Goal: Information Seeking & Learning: Learn about a topic

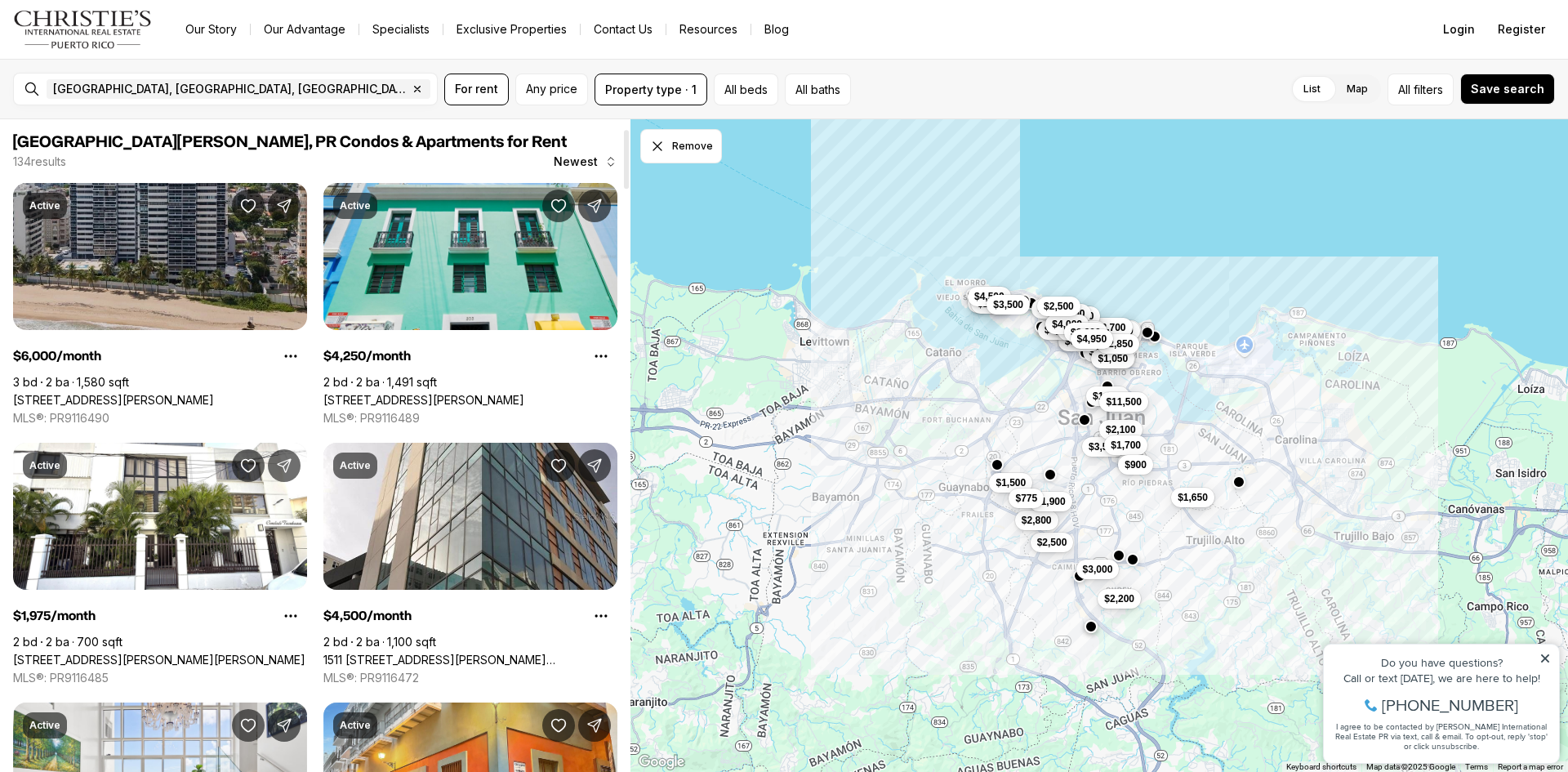
scroll to position [382, 0]
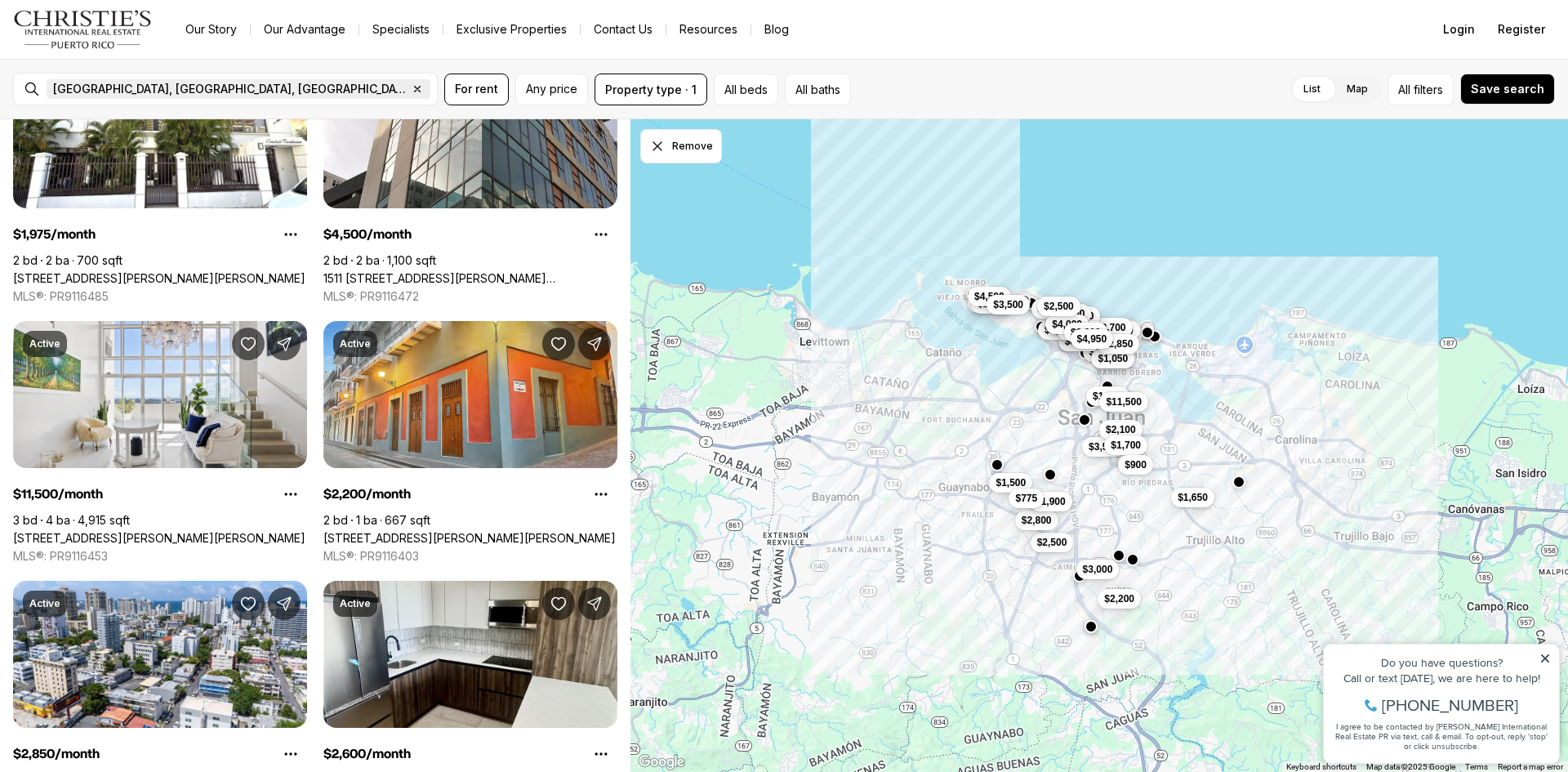
click at [411, 91] on icon "button" at bounding box center [417, 89] width 13 height 13
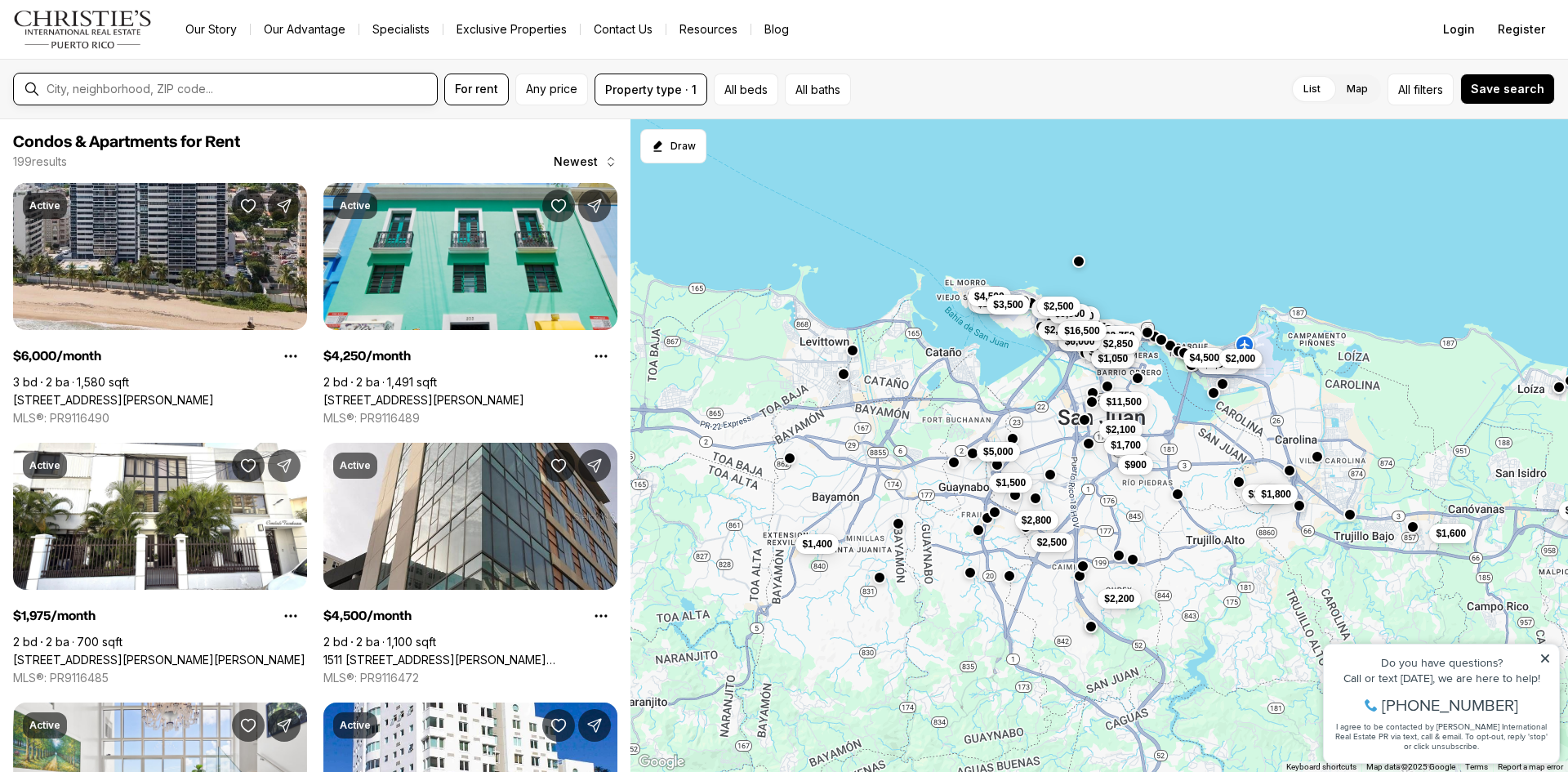
click at [161, 91] on input "text" at bounding box center [238, 89] width 383 height 13
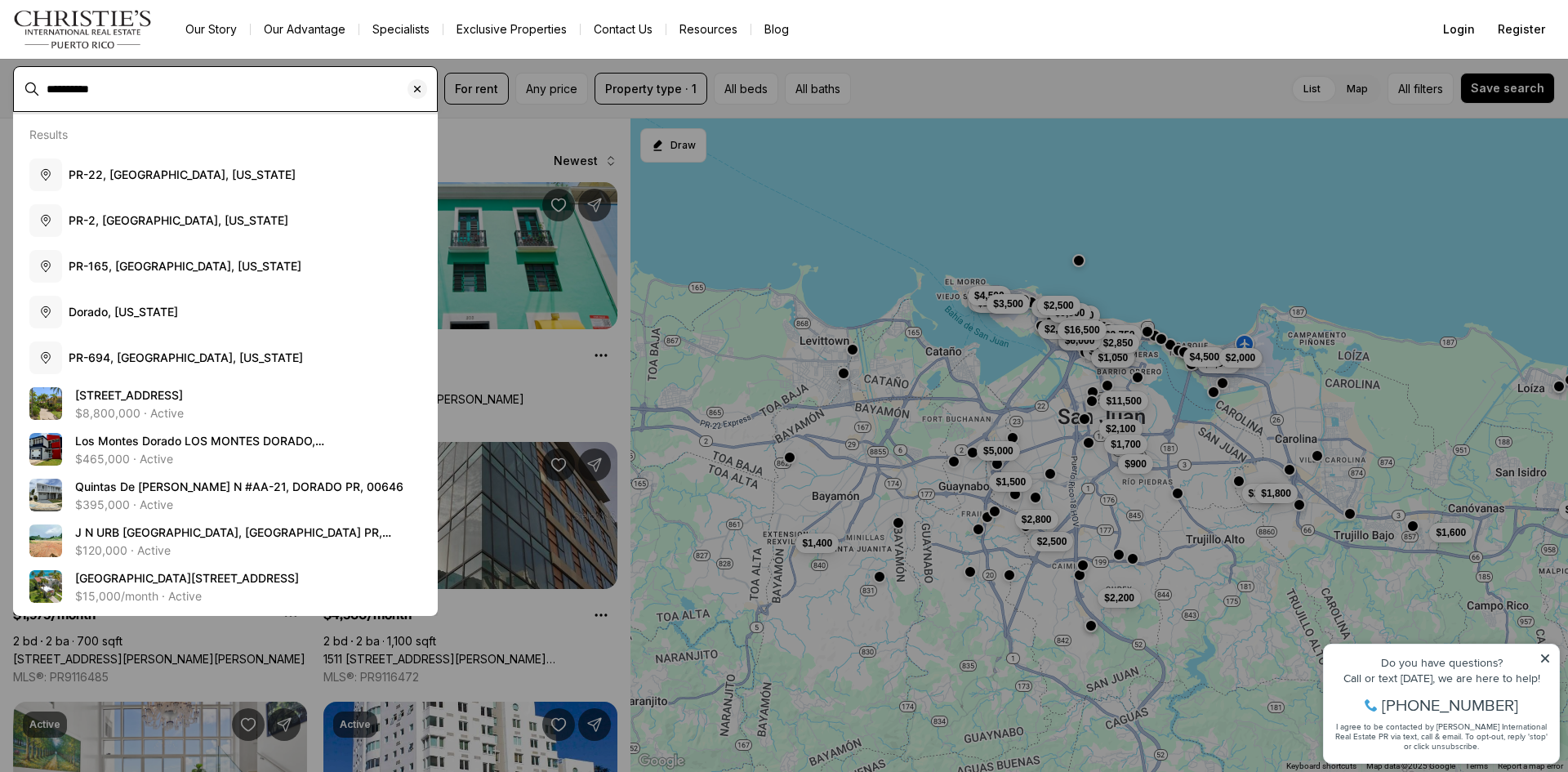
type input "*********"
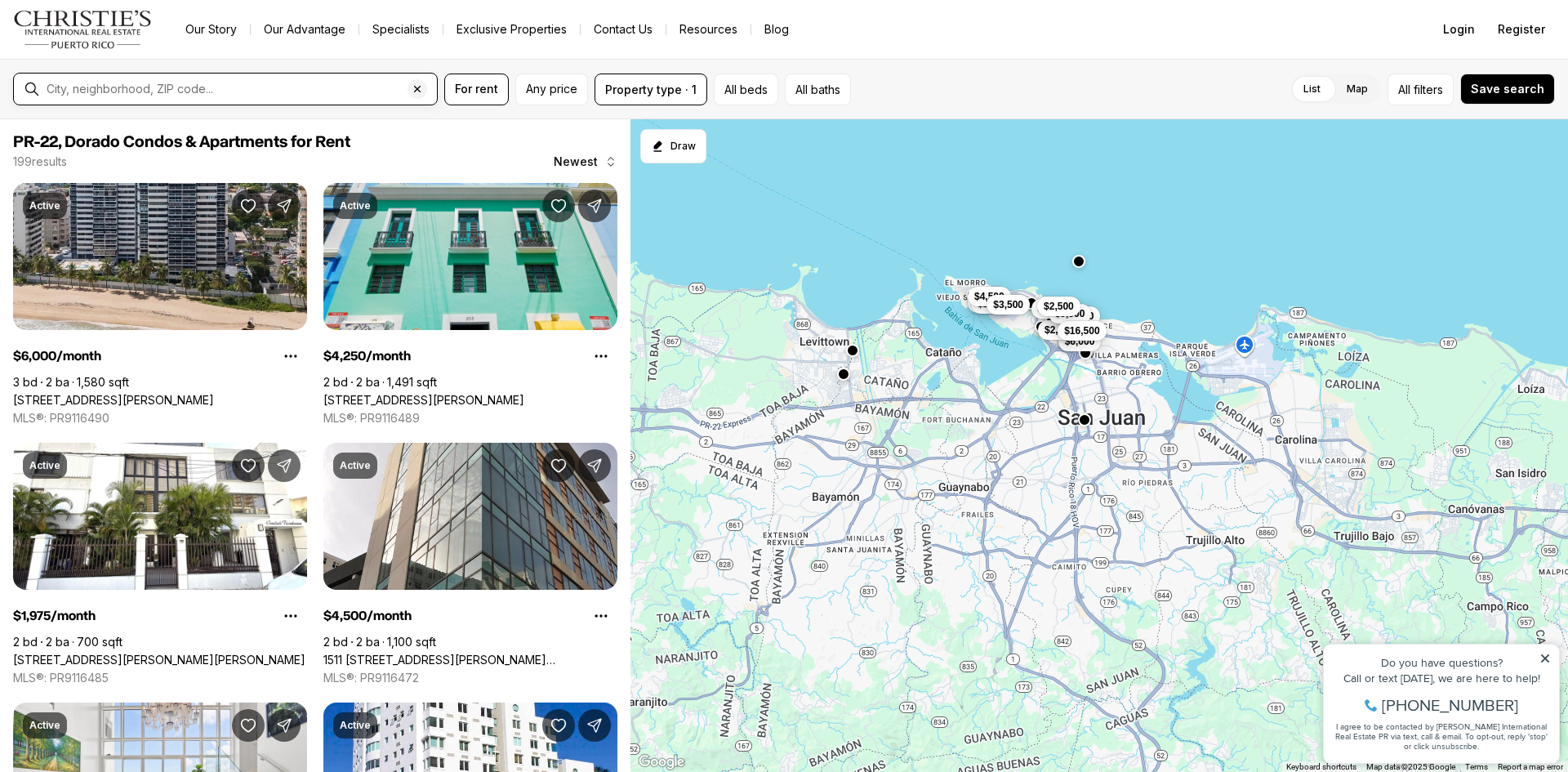
type input "**********"
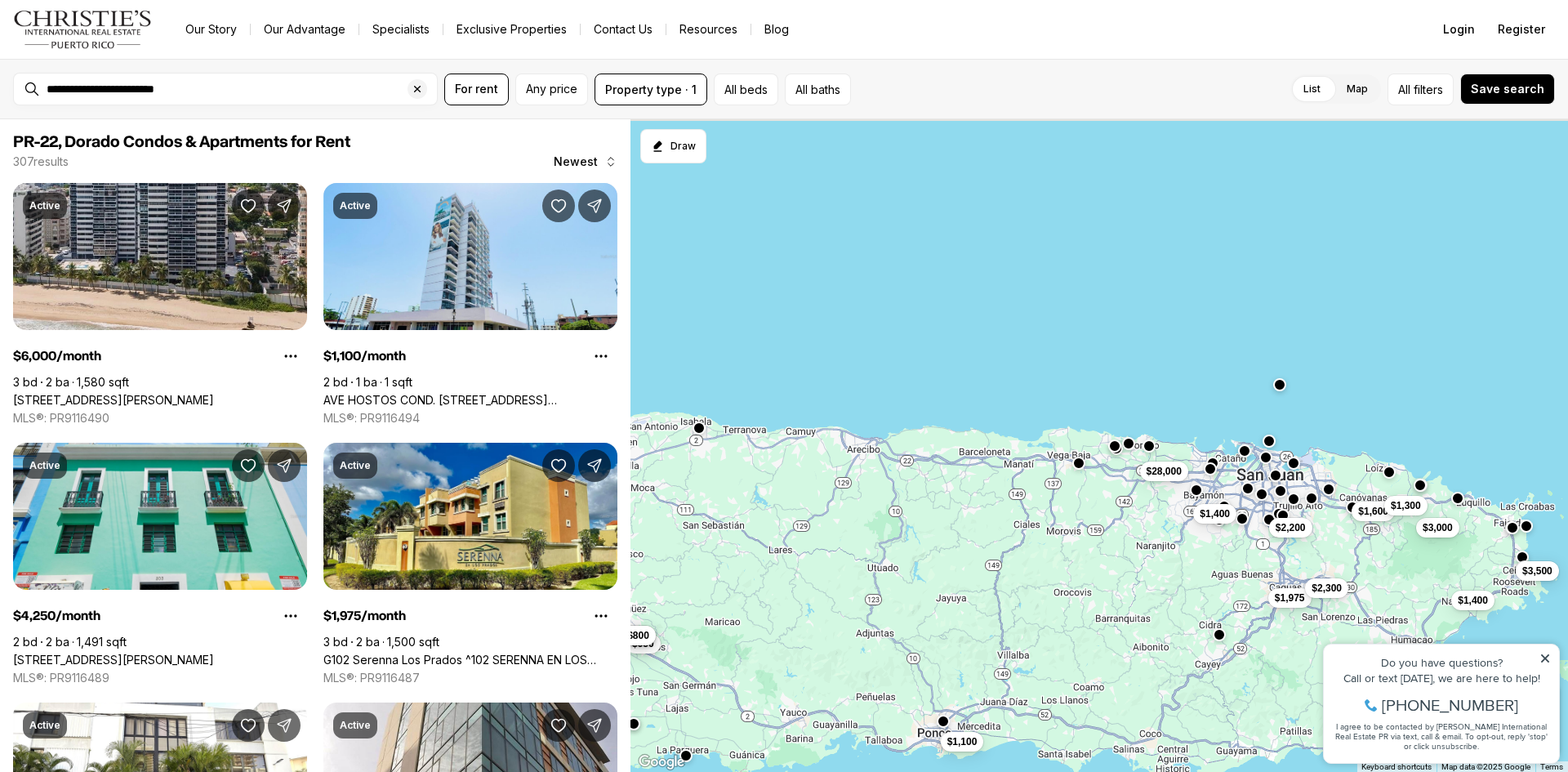
drag, startPoint x: 1258, startPoint y: 558, endPoint x: 1133, endPoint y: 572, distance: 125.8
click at [1133, 572] on div "$28,000 $1,100 $1,975 $650 $750 $800 $1,400 $2,200 $1,600 $3,000 $1,300 $2,300 …" at bounding box center [1099, 446] width 938 height 654
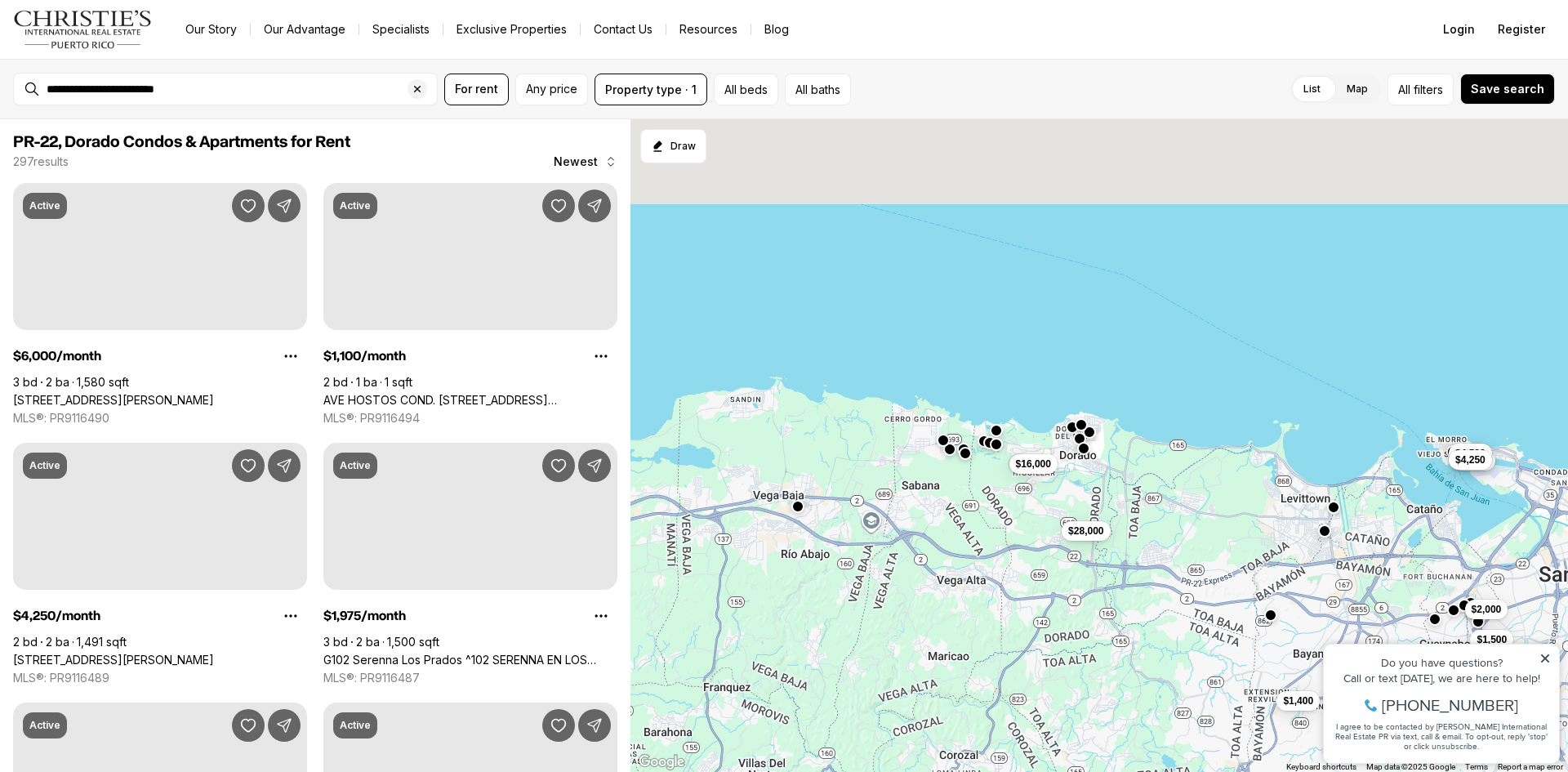
drag, startPoint x: 1075, startPoint y: 384, endPoint x: 992, endPoint y: 479, distance: 126.2
click at [992, 479] on div "$28,000 $1,400 $1,500 $2,000 $2,200 $4,500 $4,250 $16,000" at bounding box center [1099, 446] width 938 height 654
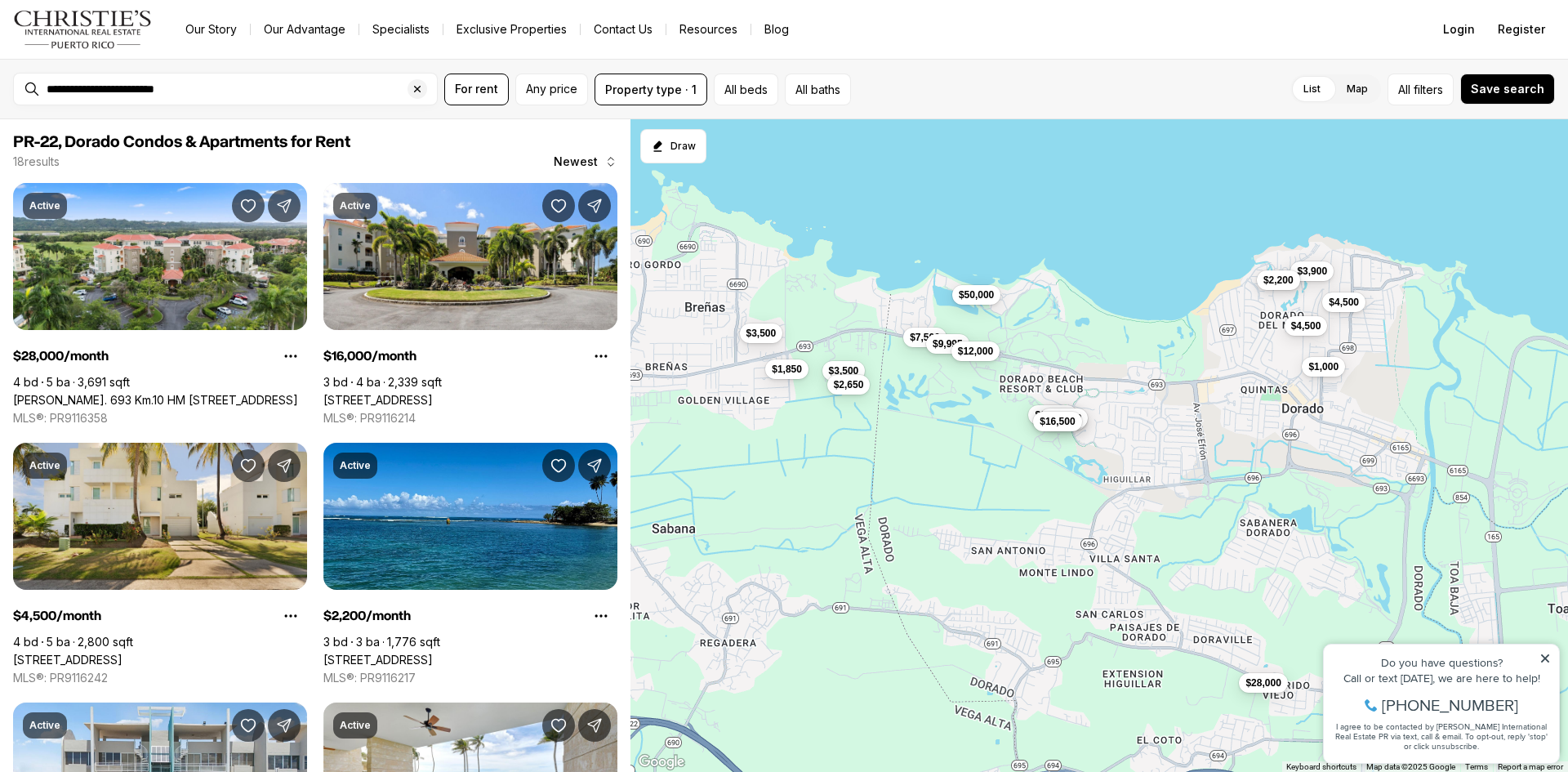
click at [1269, 284] on span "$2,200" at bounding box center [1278, 279] width 30 height 13
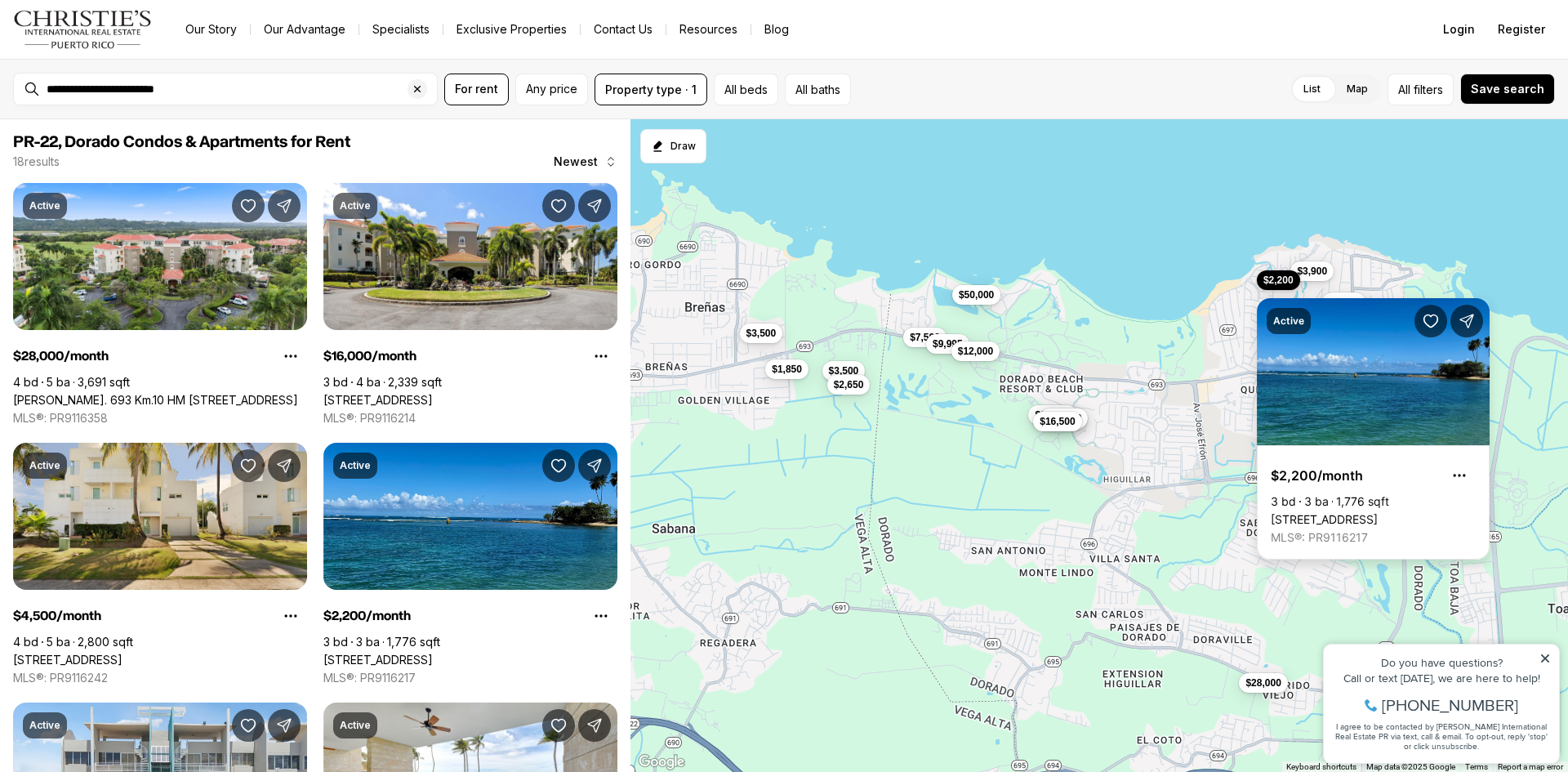
click at [1347, 512] on link "2 MADRE PERLA ST #V-3, DORADO PR, 00646" at bounding box center [1324, 519] width 107 height 15
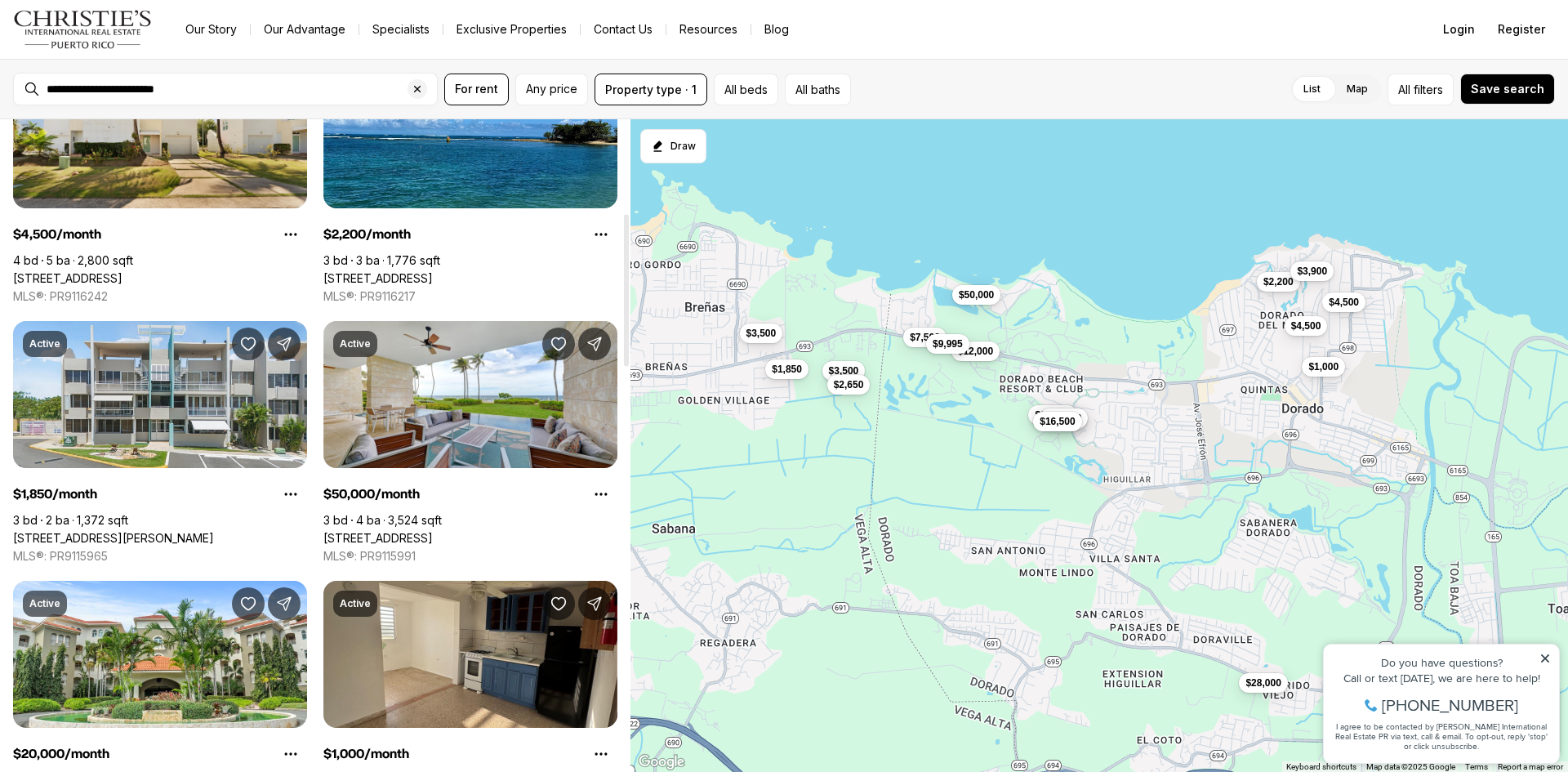
scroll to position [762, 0]
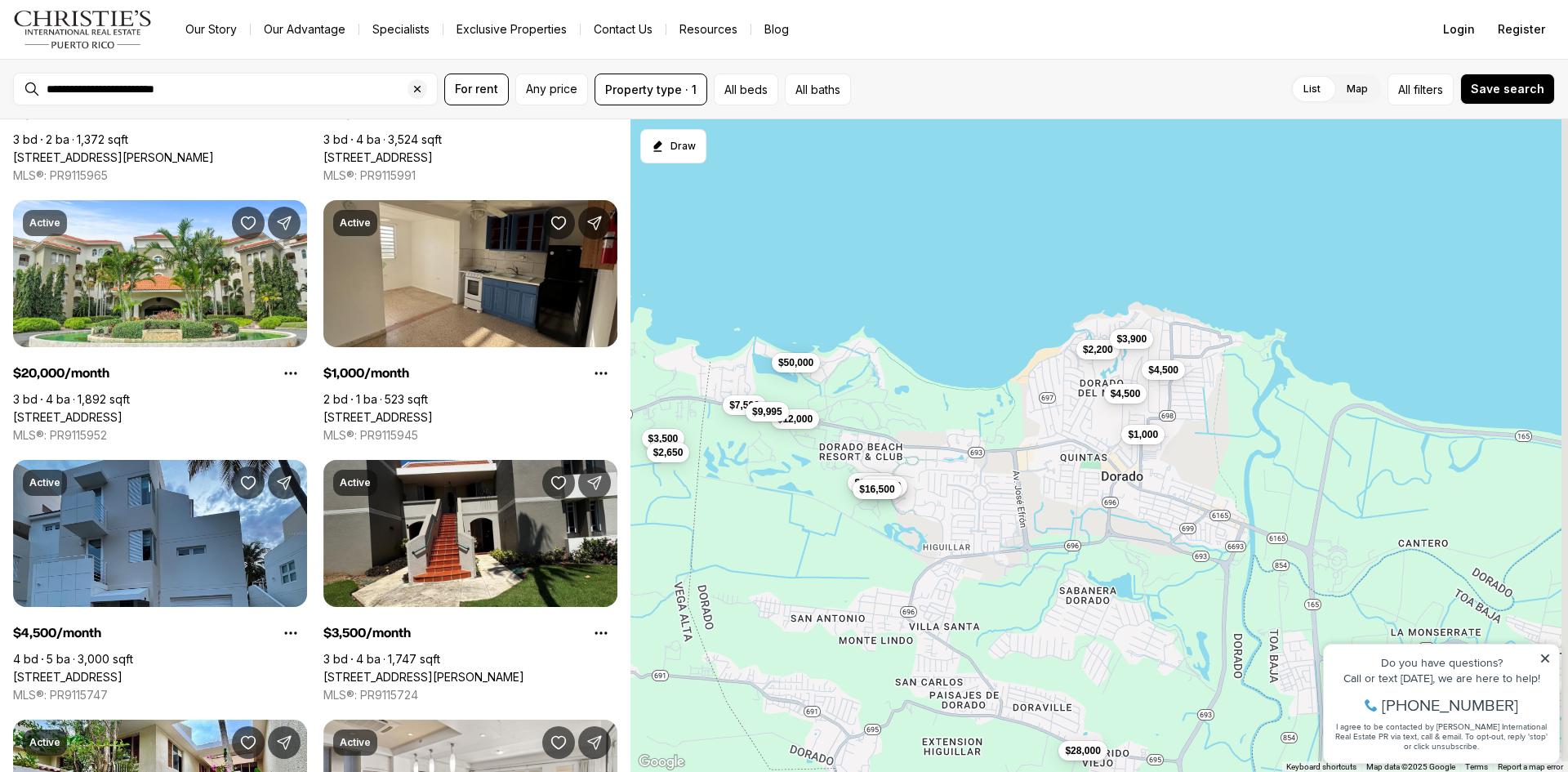
drag, startPoint x: 1247, startPoint y: 332, endPoint x: 1044, endPoint y: 404, distance: 215.4
click at [1044, 405] on div "$28,000 $16,000 $4,500 $2,200 $1,850 $50,000 $20,000 $16,000 $1,000 $4,500 $3,5…" at bounding box center [1099, 446] width 938 height 654
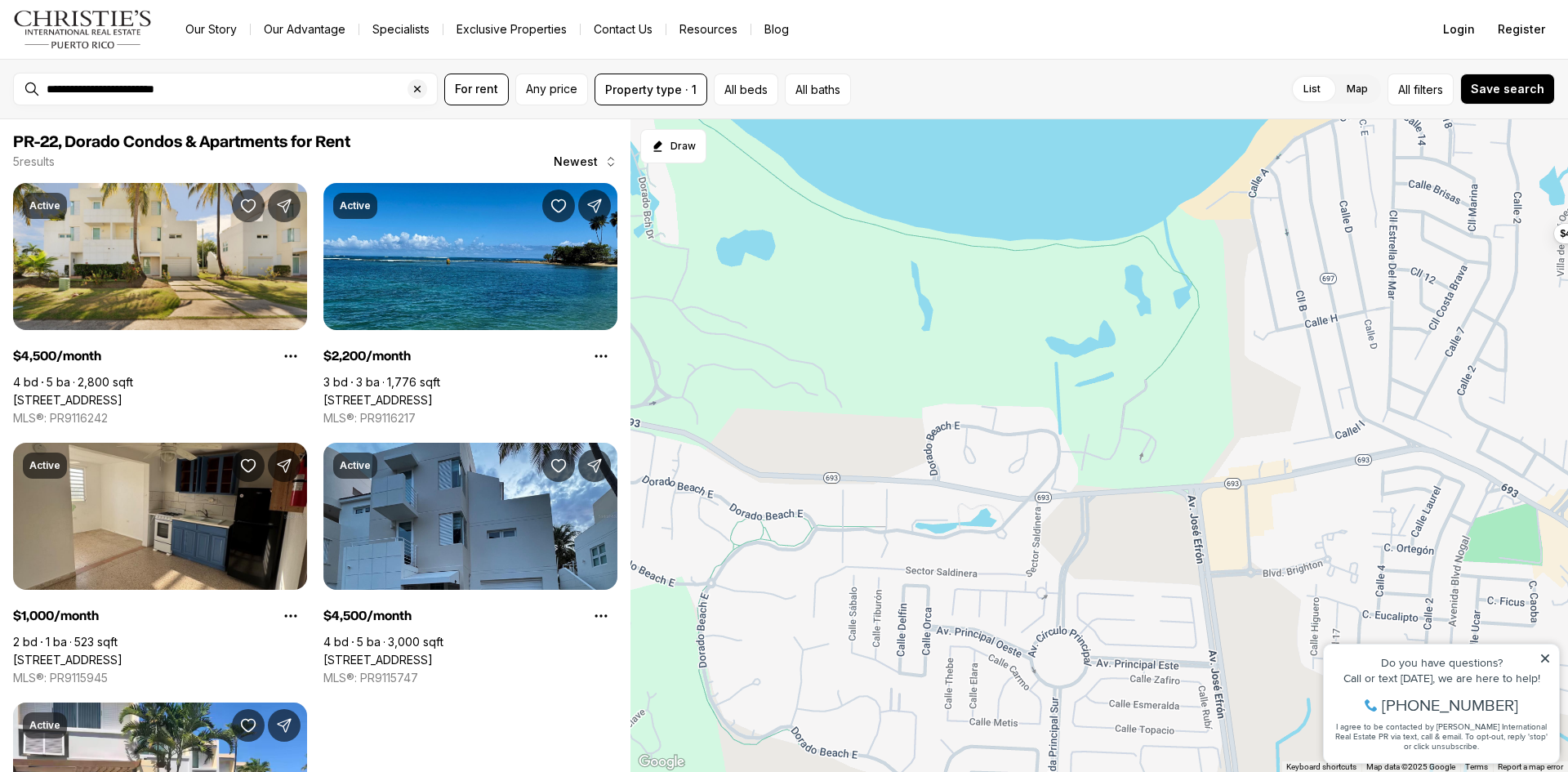
drag, startPoint x: 984, startPoint y: 380, endPoint x: 1264, endPoint y: 268, distance: 301.6
click at [1264, 268] on div "$4,500 $2,200 $1,000 $4,500 $3,900" at bounding box center [1099, 446] width 938 height 654
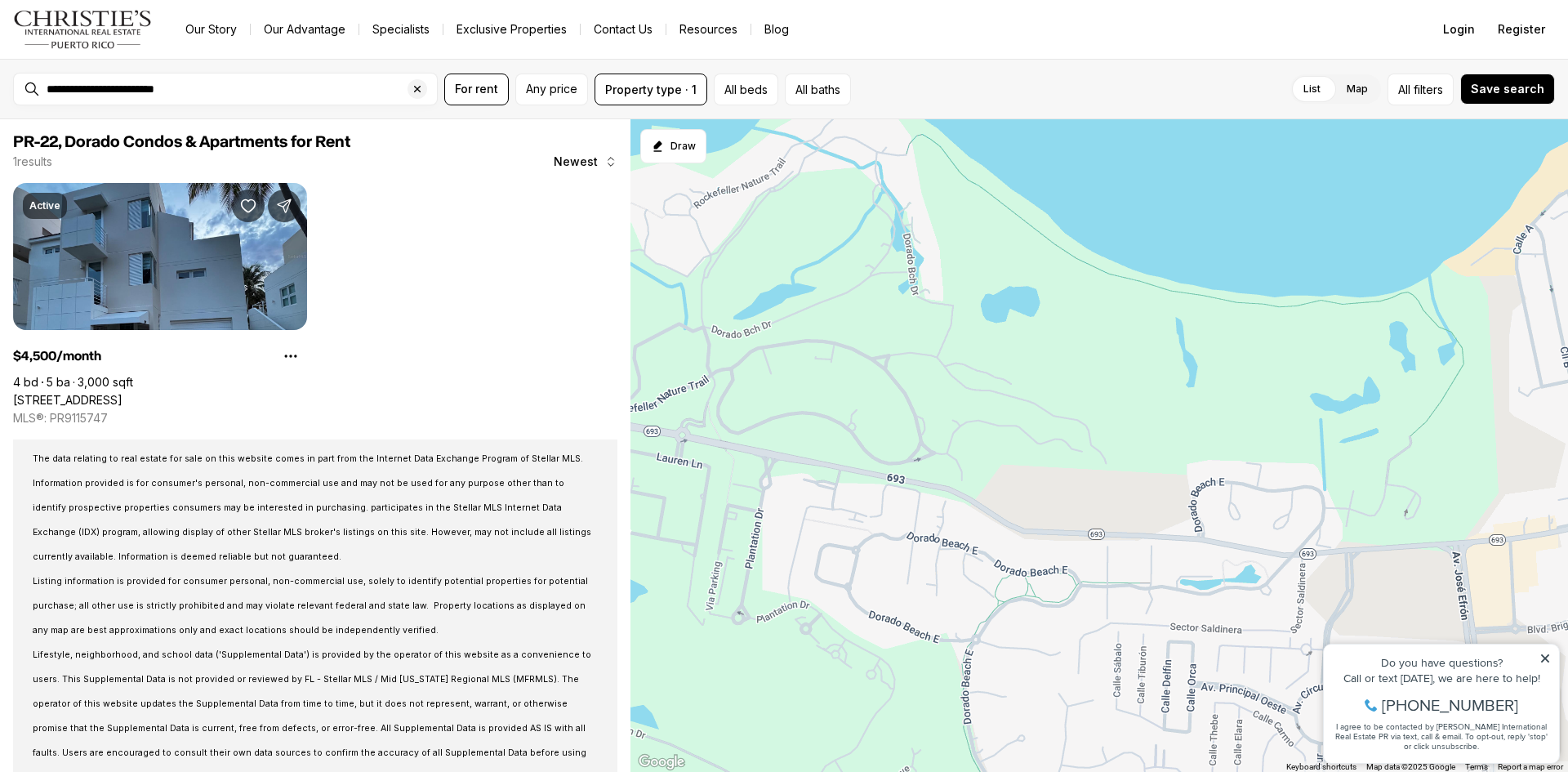
drag, startPoint x: 886, startPoint y: 287, endPoint x: 1154, endPoint y: 345, distance: 274.2
click at [1154, 345] on div "$4,500" at bounding box center [1099, 446] width 938 height 654
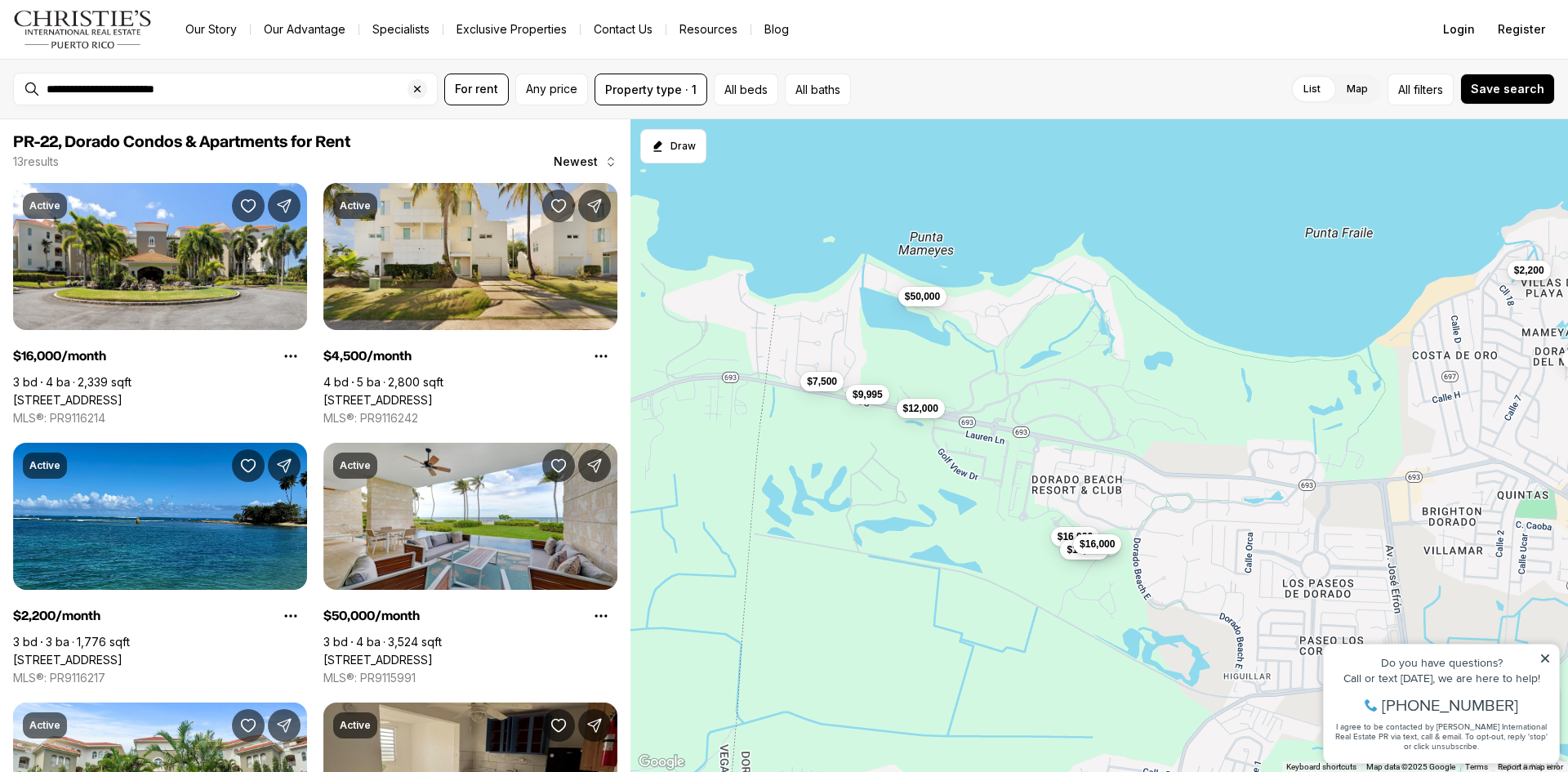
drag, startPoint x: 917, startPoint y: 312, endPoint x: 1039, endPoint y: 363, distance: 132.2
click at [1039, 363] on div "$16,000 $20,000 $16,500 $16,000 $4,500 $2,200 $50,000 $1,000 $4,500 $12,000 $3,…" at bounding box center [1099, 446] width 938 height 654
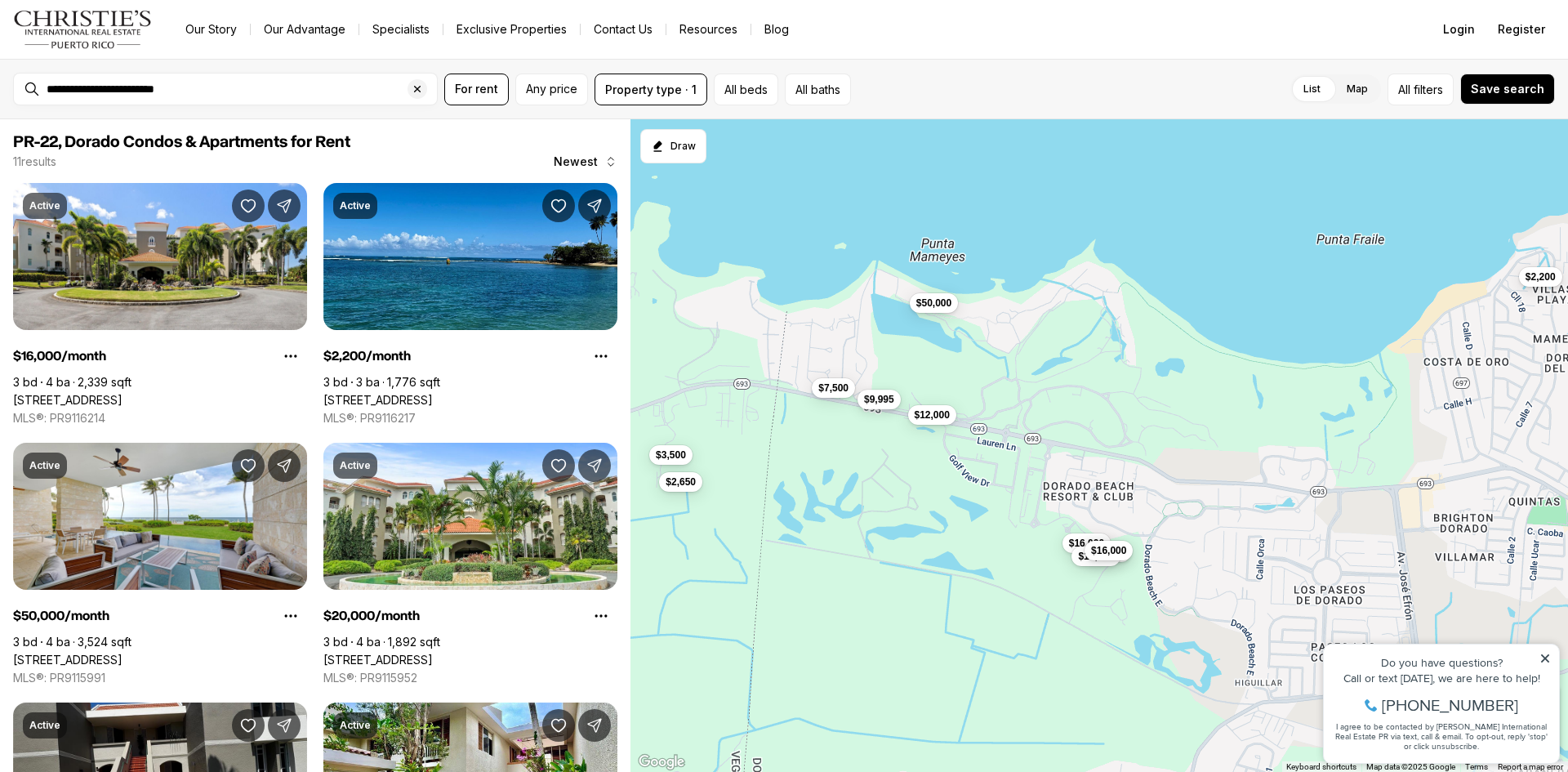
click at [876, 390] on button "$9,995" at bounding box center [879, 399] width 43 height 20
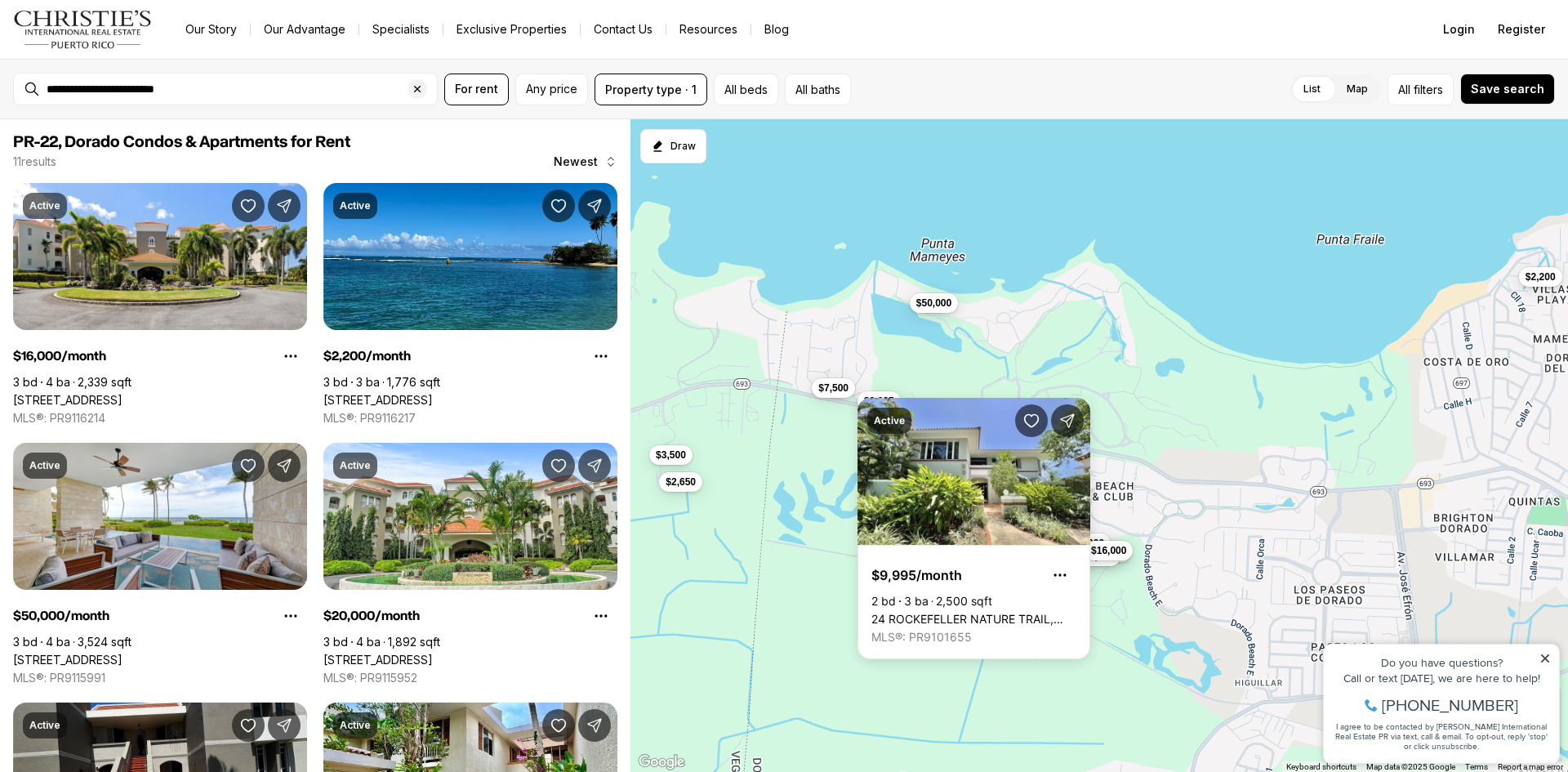
click at [925, 374] on div "$16,000 $20,000 $16,500 $16,000 $2,200 $50,000 $12,000 $7,500 $9,995 $3,500 $2,…" at bounding box center [1099, 446] width 938 height 654
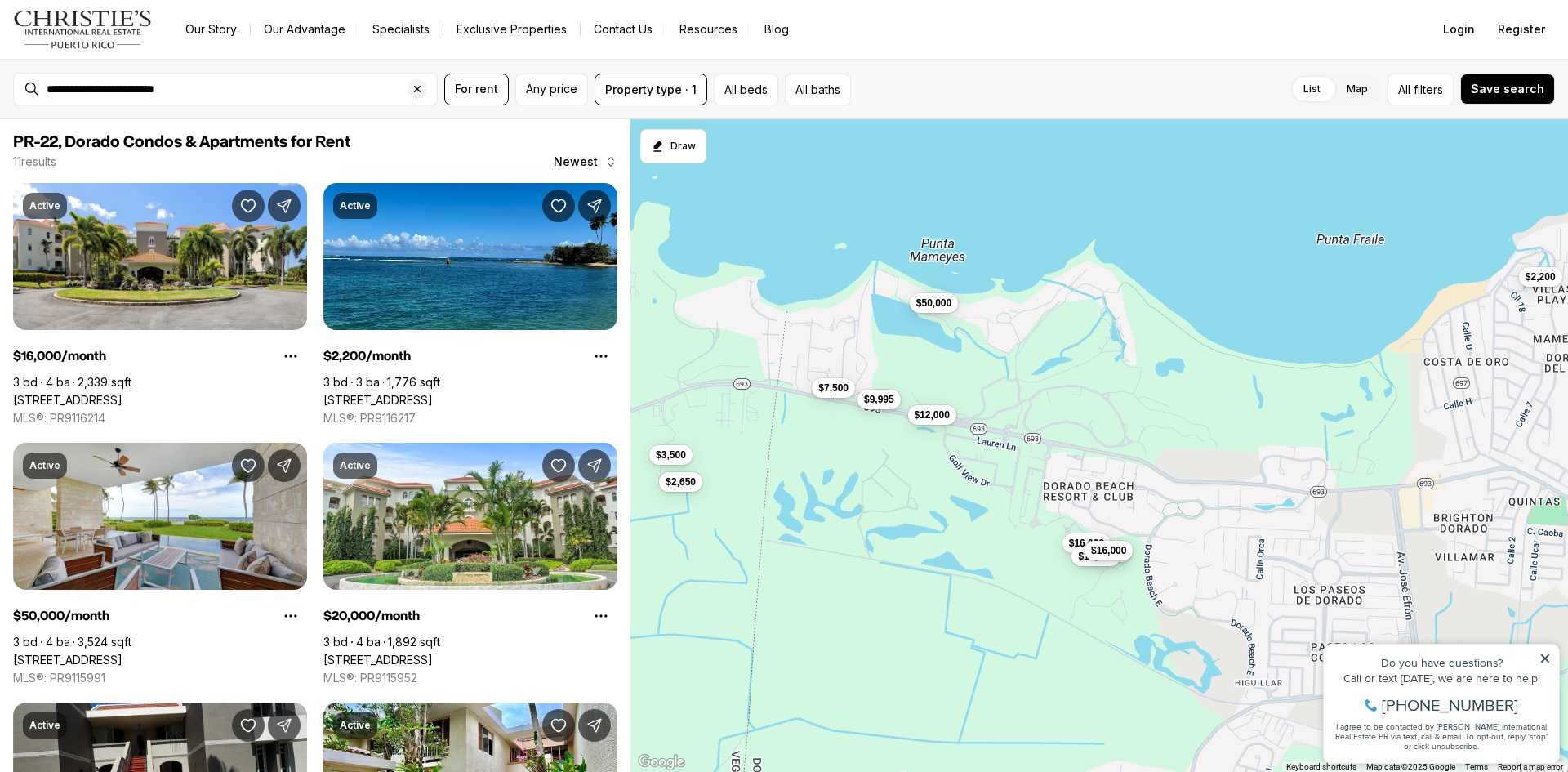
click at [884, 401] on span "$9,995" at bounding box center [878, 399] width 30 height 13
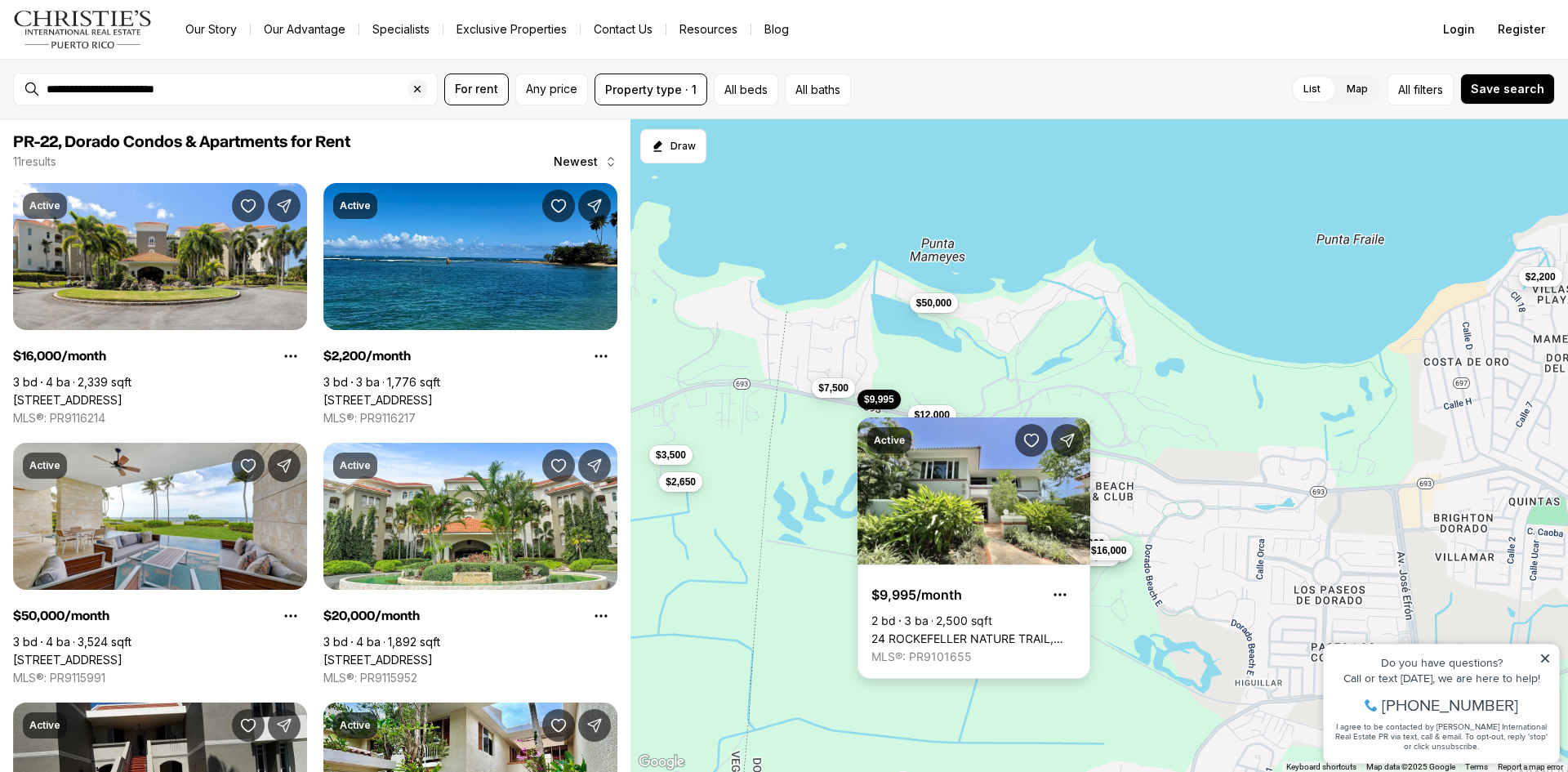
click at [931, 631] on link "24 ROCKEFELLER NATURE TRAIL, DORADO PR, 00646" at bounding box center [974, 638] width 205 height 15
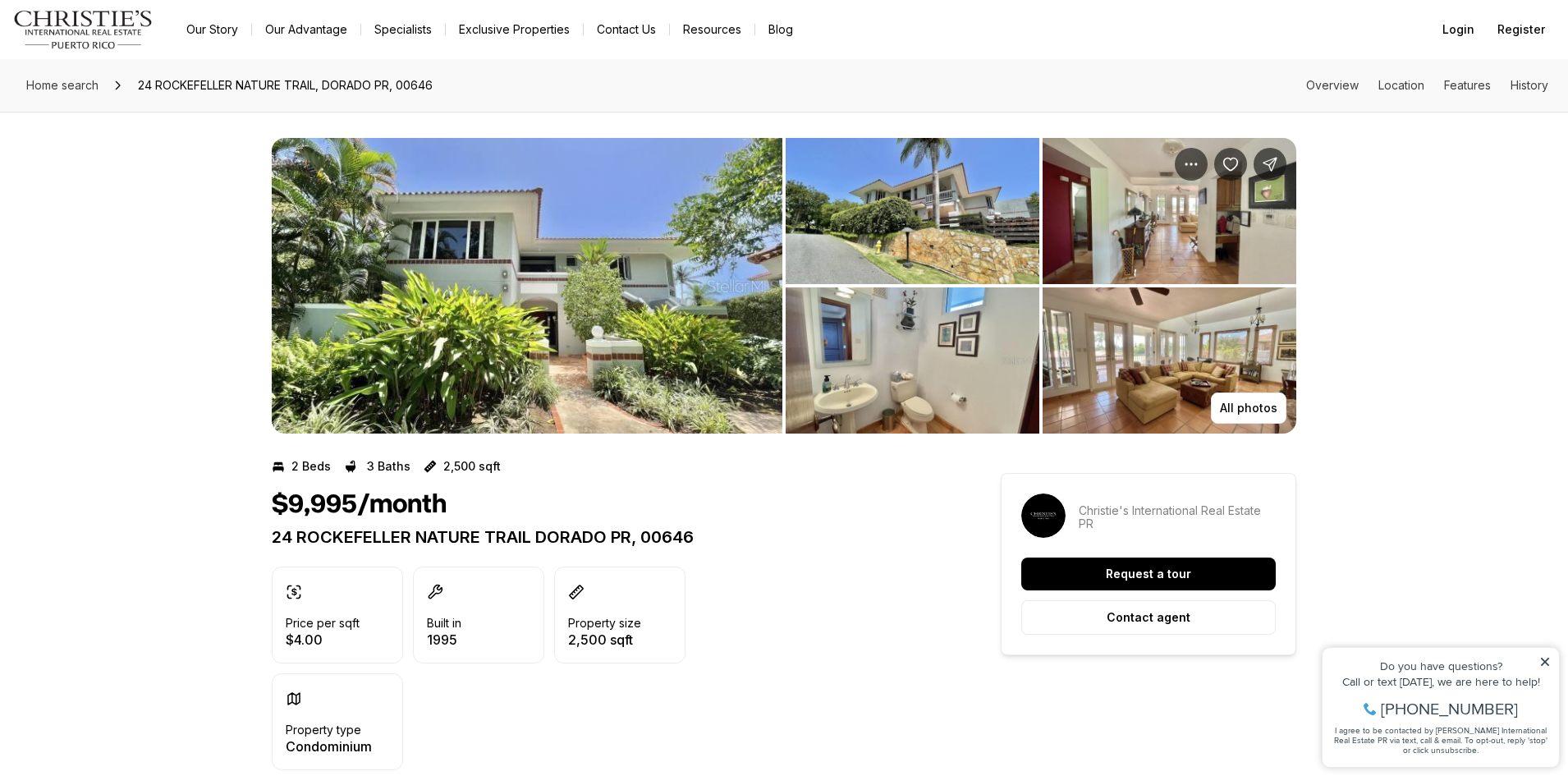
click at [506, 266] on img "View image gallery" at bounding box center [527, 285] width 511 height 295
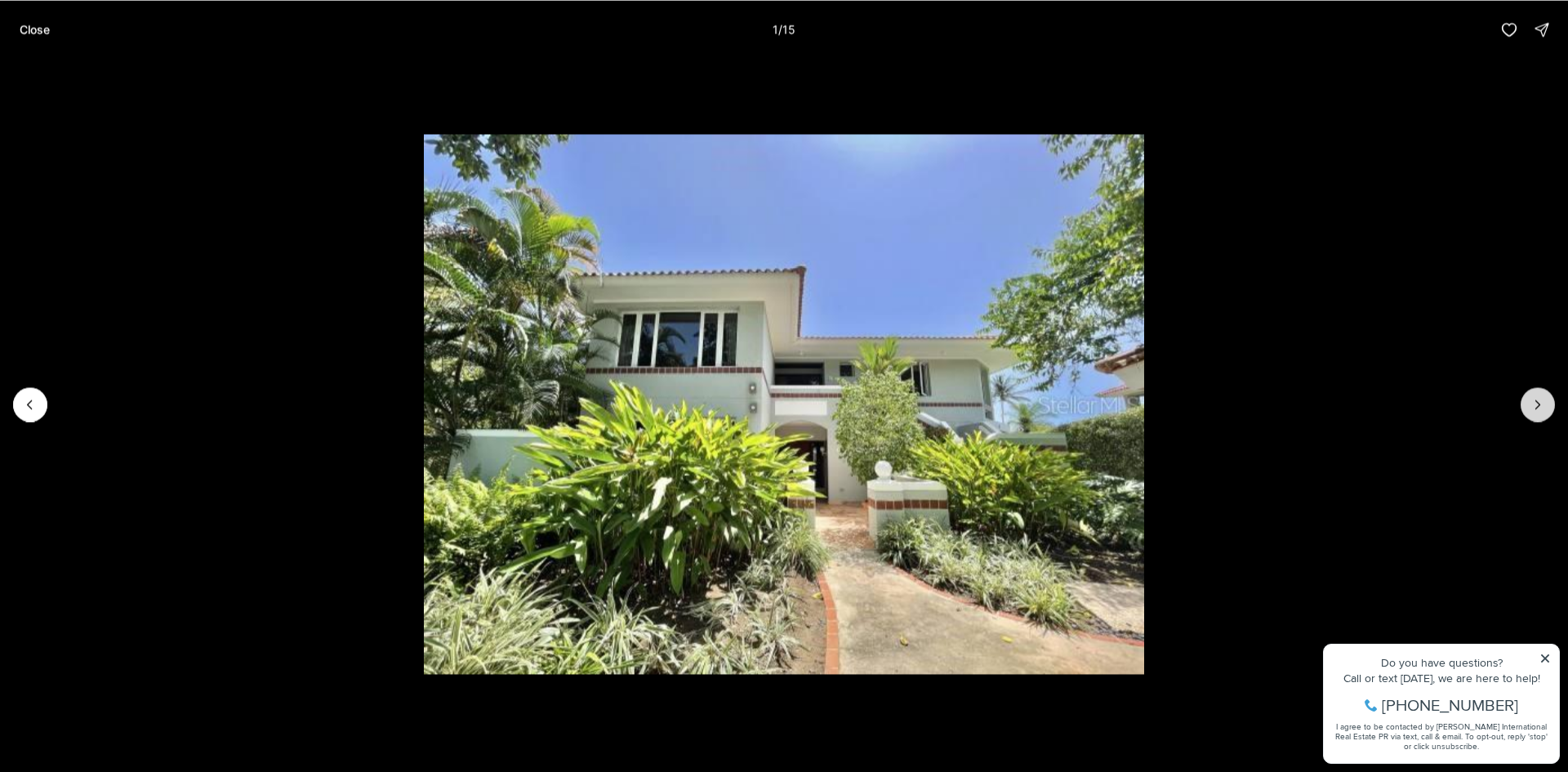
click at [1526, 397] on button "Next slide" at bounding box center [1537, 404] width 34 height 34
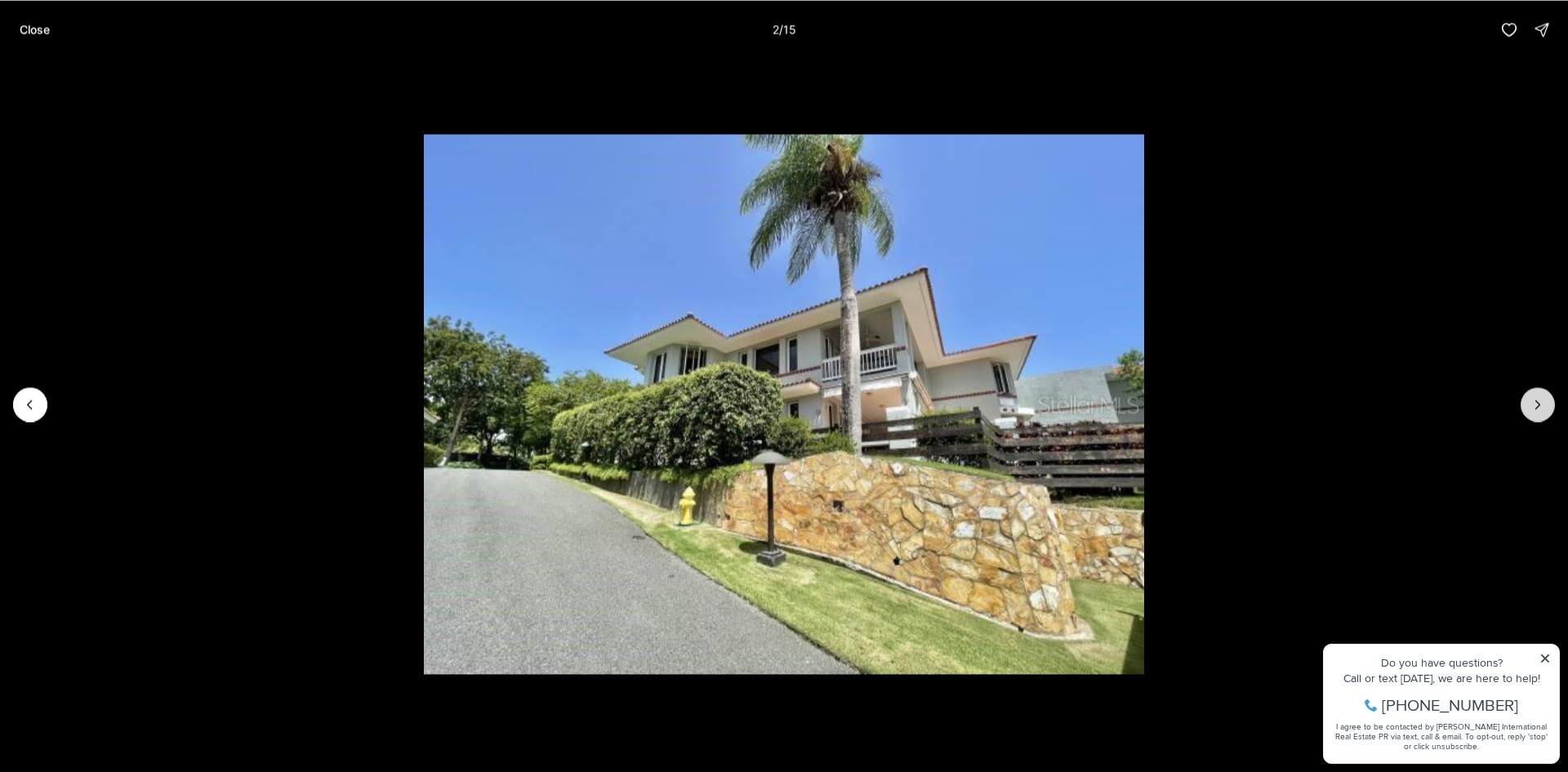
click at [1526, 397] on button "Next slide" at bounding box center [1537, 404] width 34 height 34
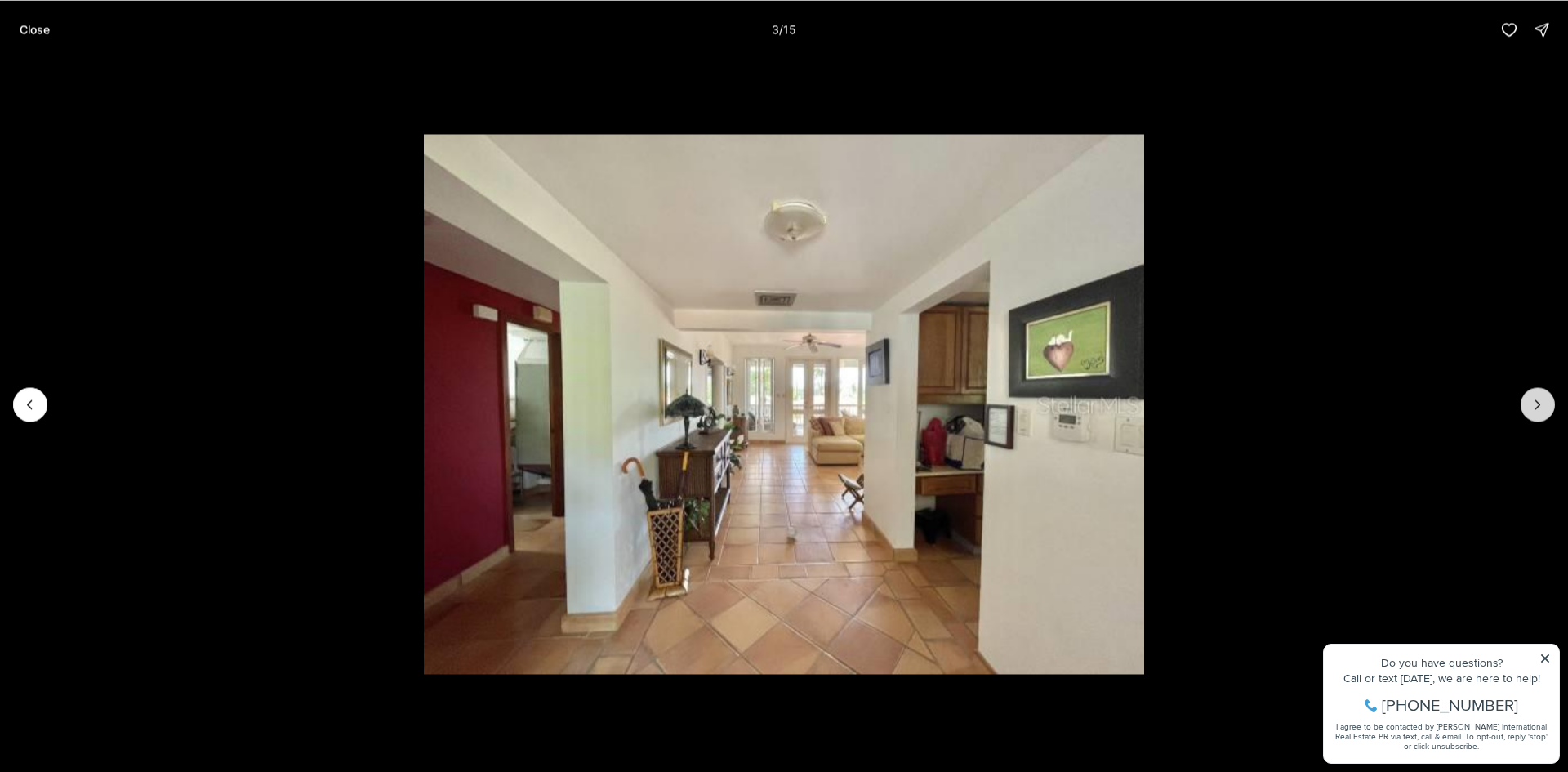
click at [1526, 397] on button "Next slide" at bounding box center [1537, 404] width 34 height 34
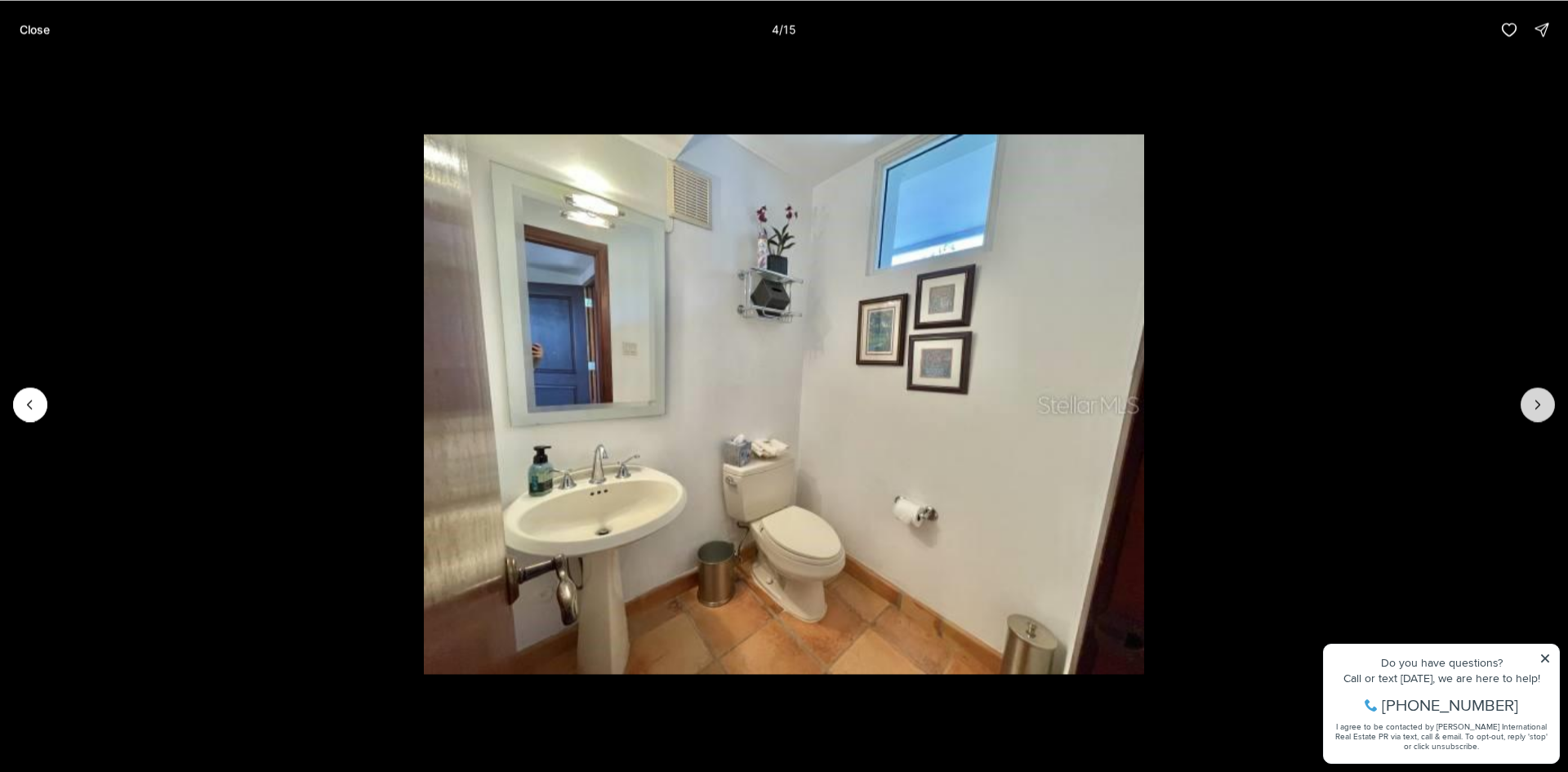
click at [1526, 397] on button "Next slide" at bounding box center [1537, 404] width 34 height 34
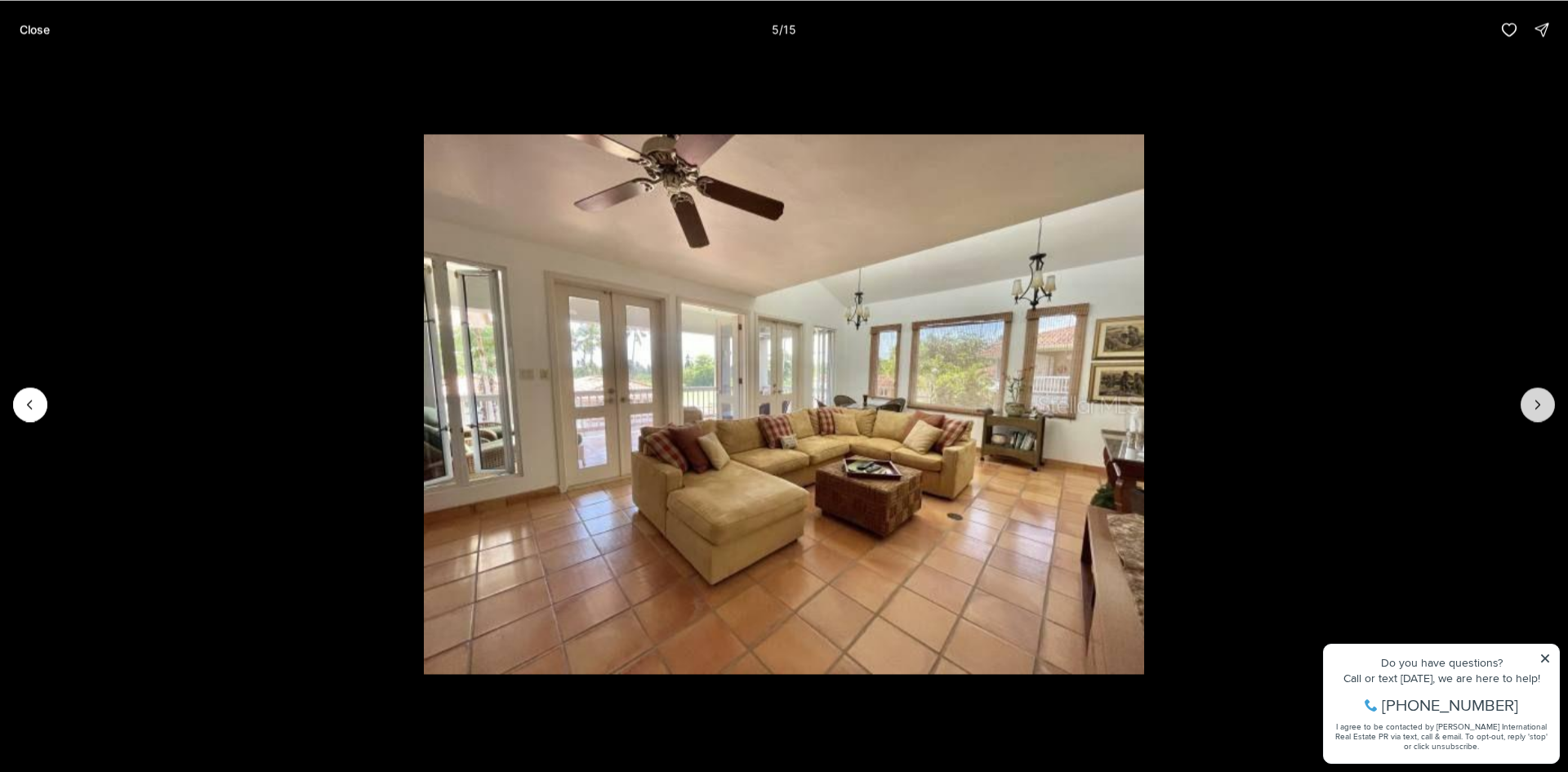
click at [1525, 398] on button "Next slide" at bounding box center [1537, 404] width 34 height 34
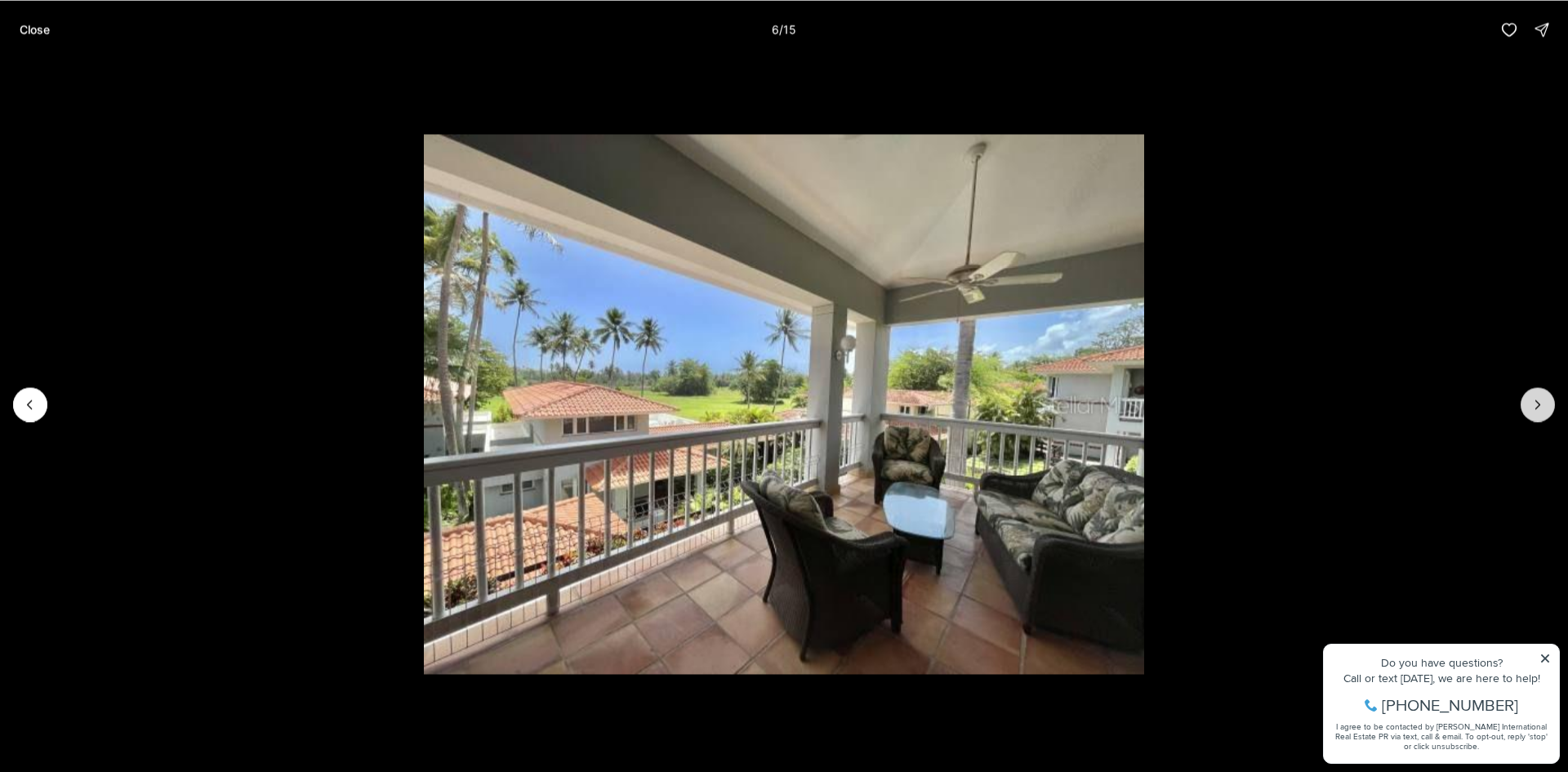
click at [1528, 397] on button "Next slide" at bounding box center [1537, 404] width 34 height 34
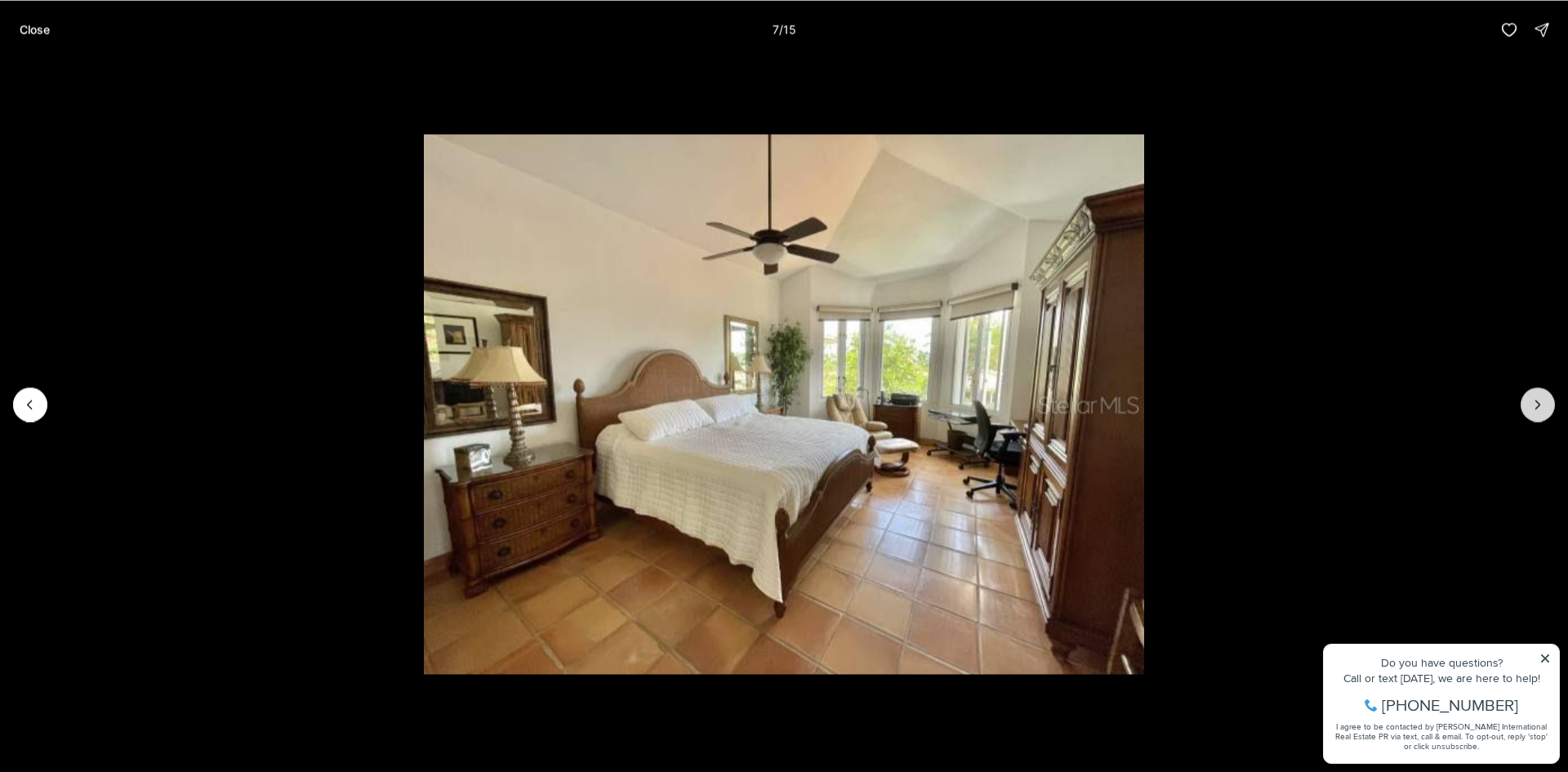
click at [1528, 397] on button "Next slide" at bounding box center [1537, 404] width 34 height 34
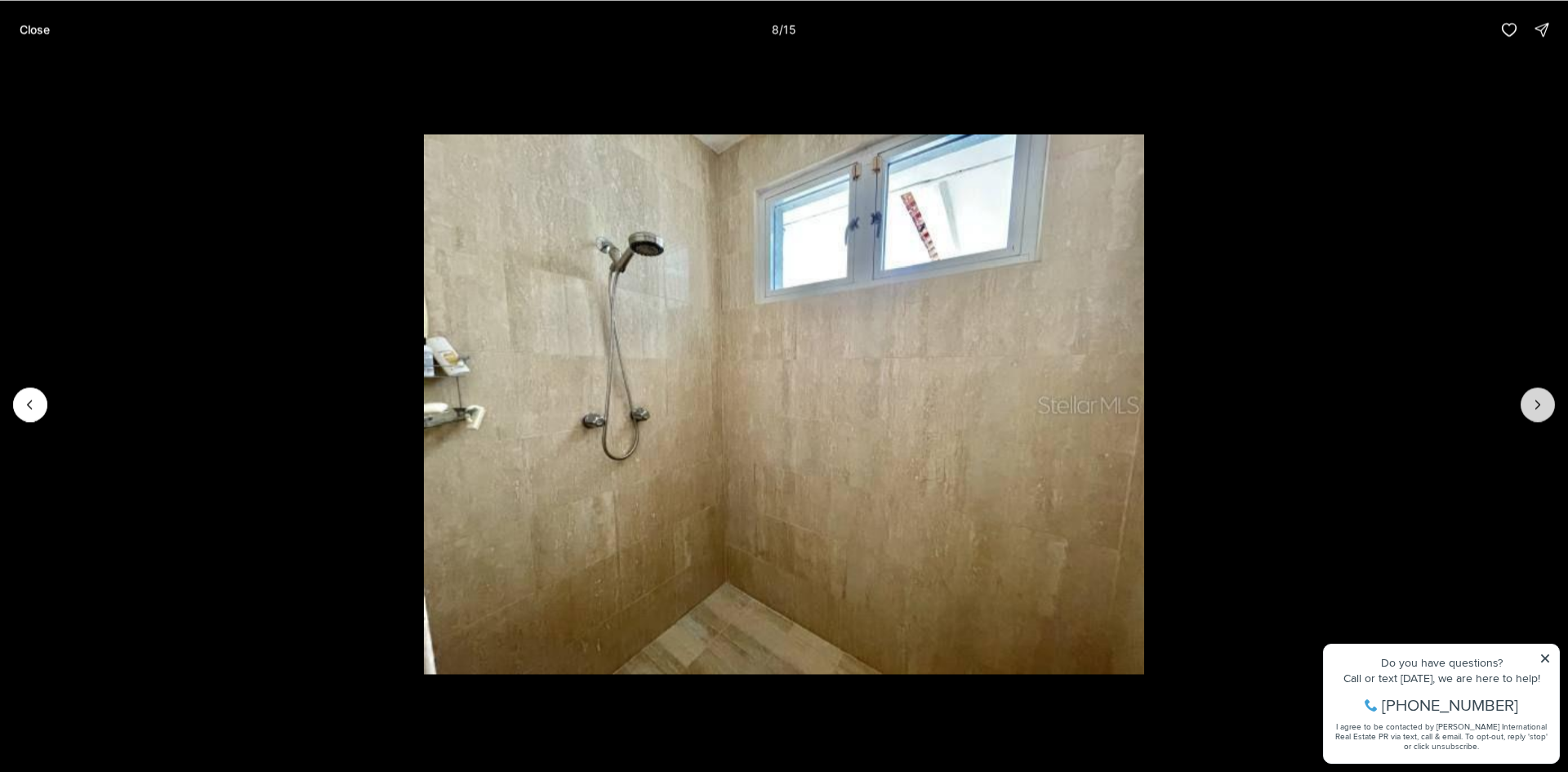
click at [1527, 397] on button "Next slide" at bounding box center [1537, 404] width 34 height 34
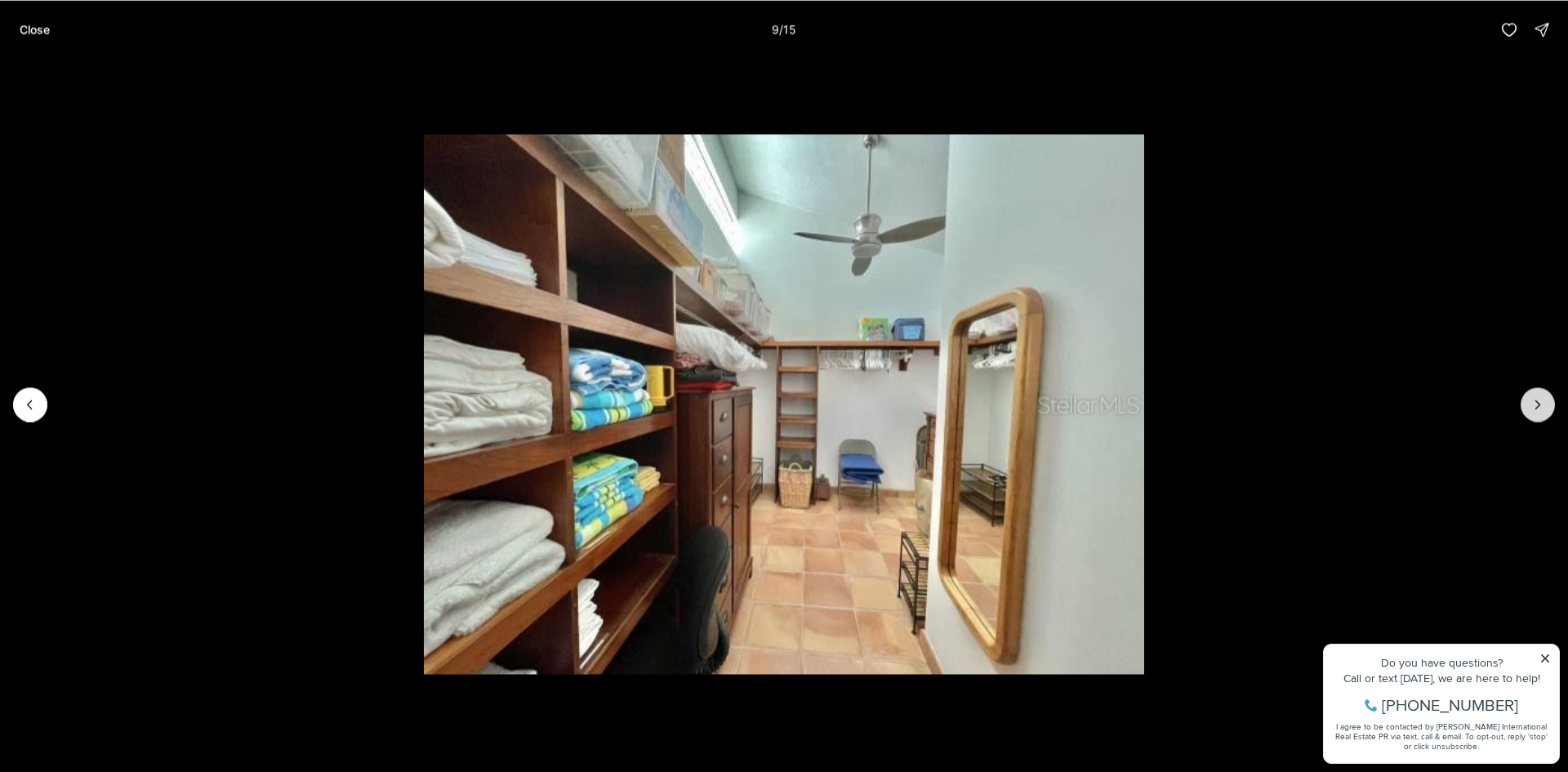
click at [1526, 397] on button "Next slide" at bounding box center [1537, 404] width 34 height 34
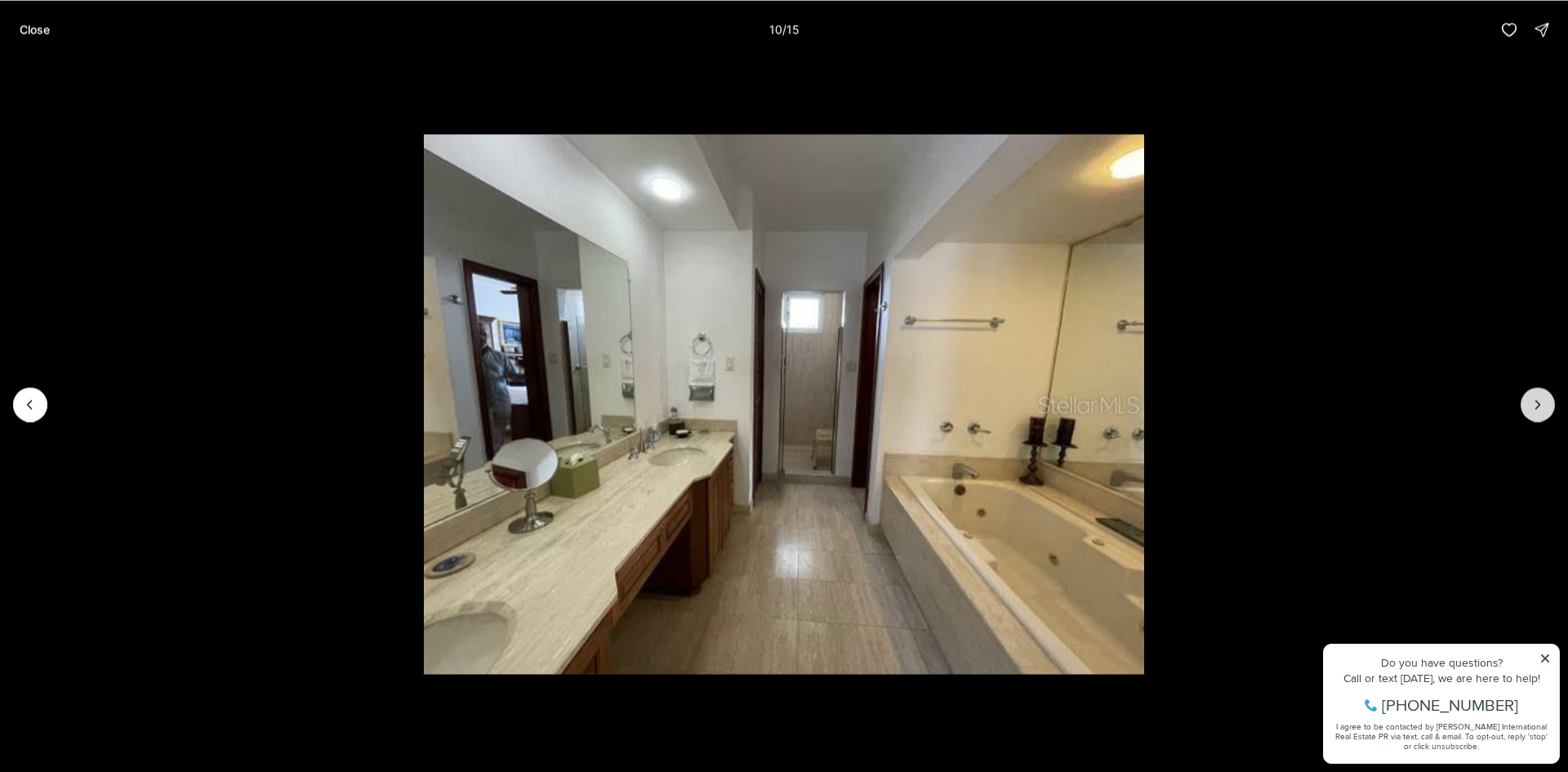
click at [1526, 397] on button "Next slide" at bounding box center [1537, 404] width 34 height 34
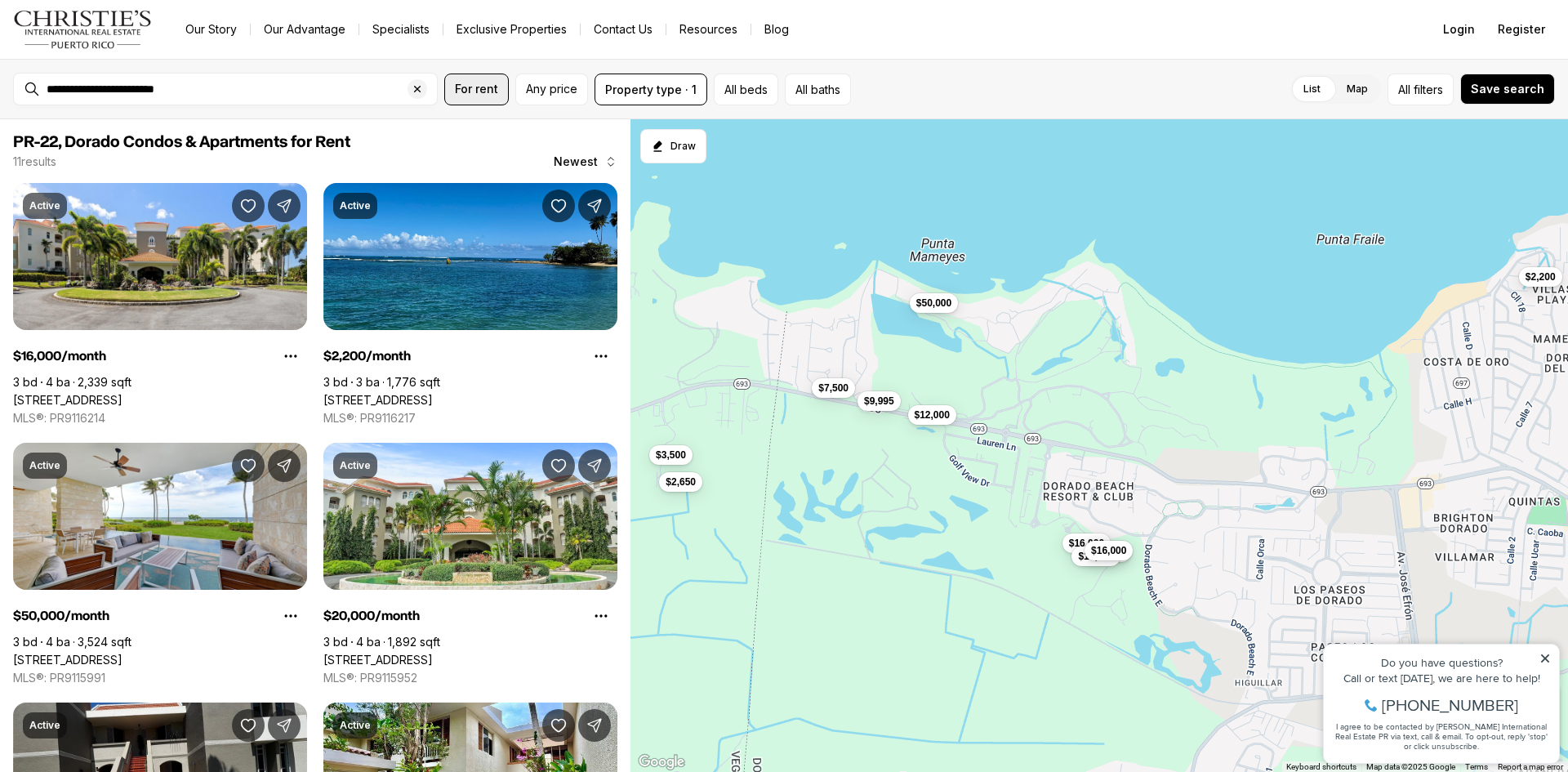
click at [472, 85] on span "For rent" at bounding box center [476, 89] width 43 height 13
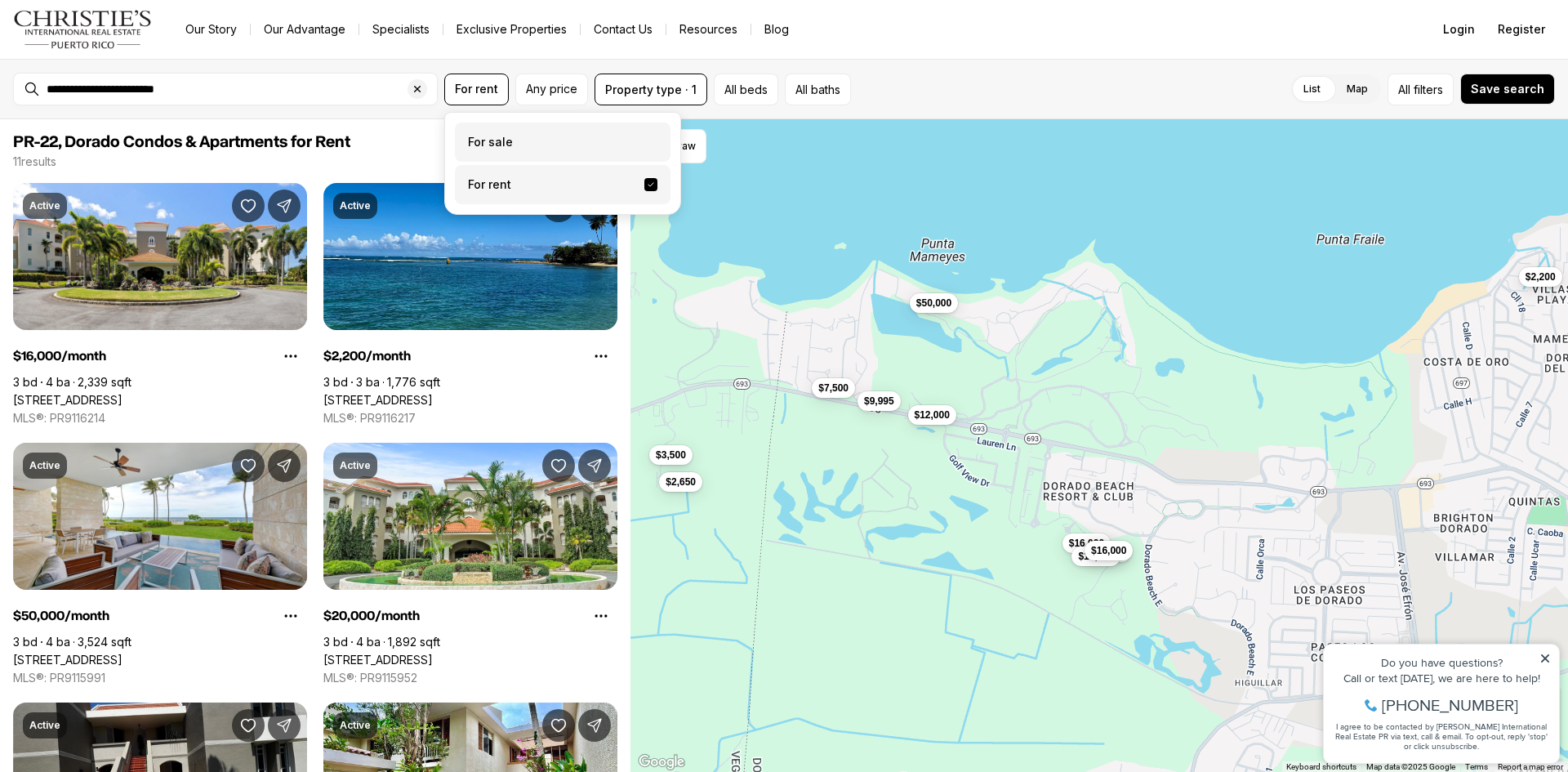
click at [485, 142] on label "For sale" at bounding box center [562, 142] width 216 height 39
click at [644, 136] on button "For sale" at bounding box center [650, 136] width 13 height 0
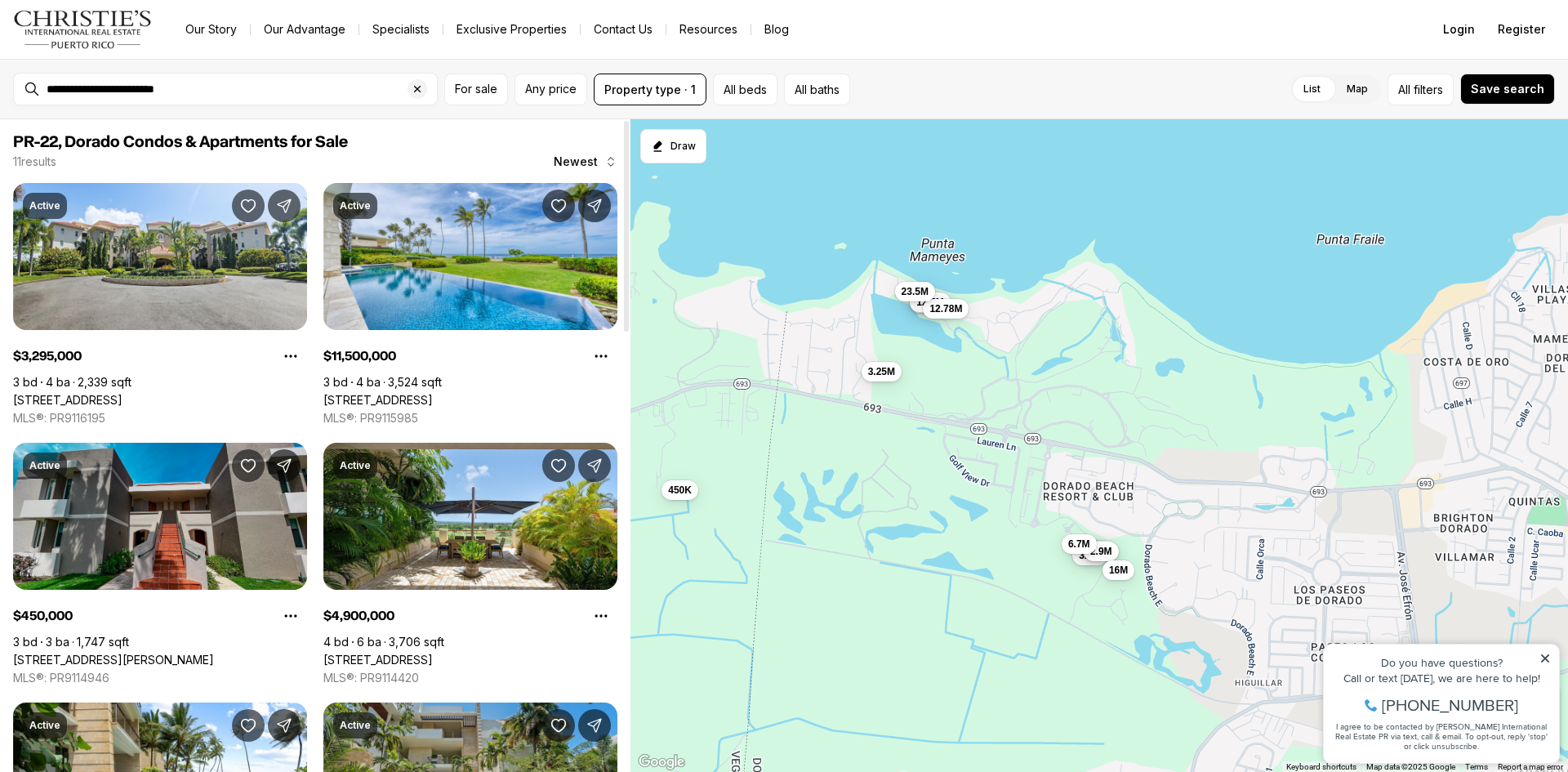
click at [69, 653] on link "[STREET_ADDRESS][PERSON_NAME]" at bounding box center [113, 660] width 201 height 15
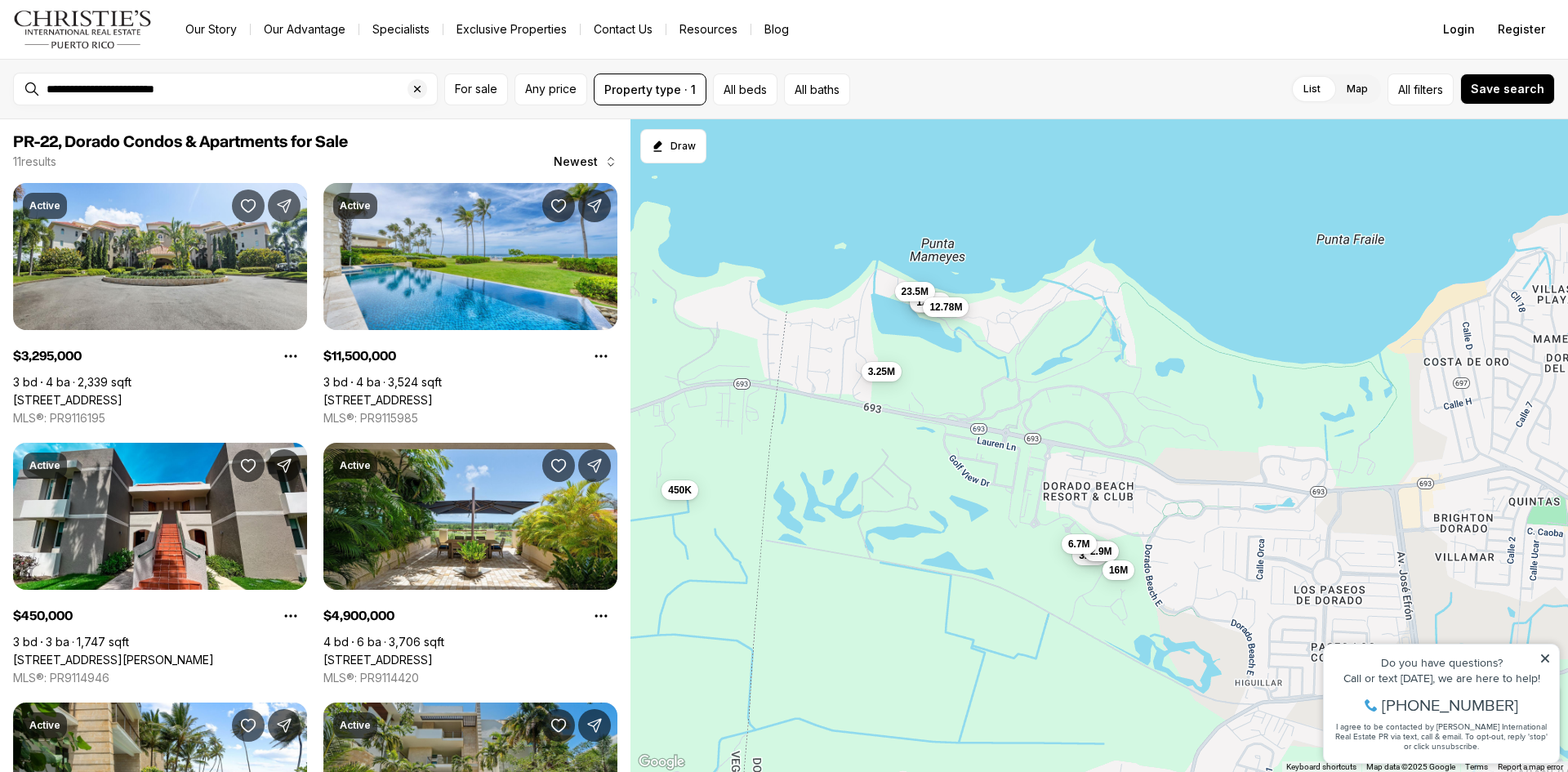
click at [942, 310] on span "12.78M" at bounding box center [945, 306] width 32 height 13
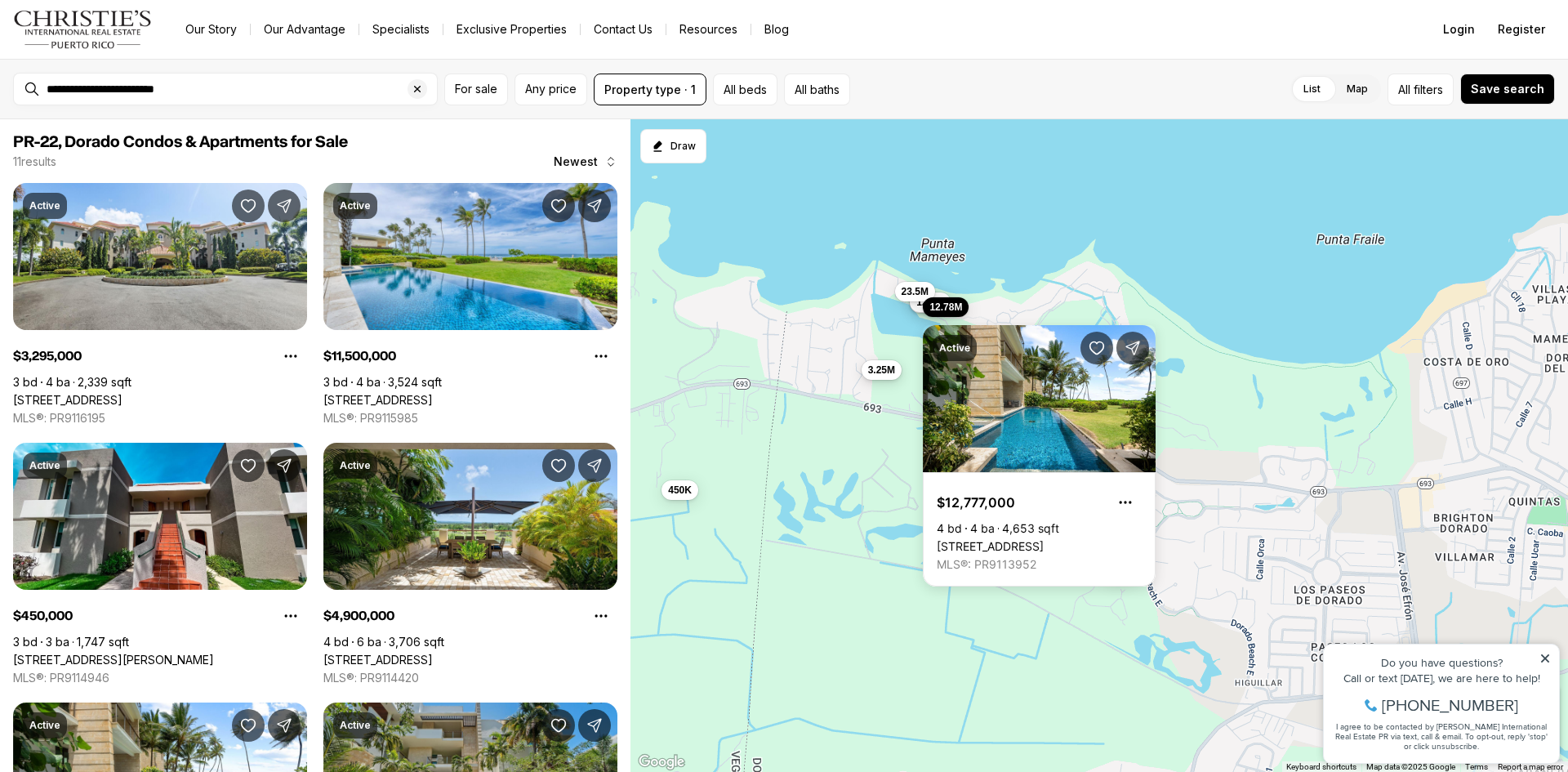
click at [885, 369] on span "3.25M" at bounding box center [882, 369] width 27 height 13
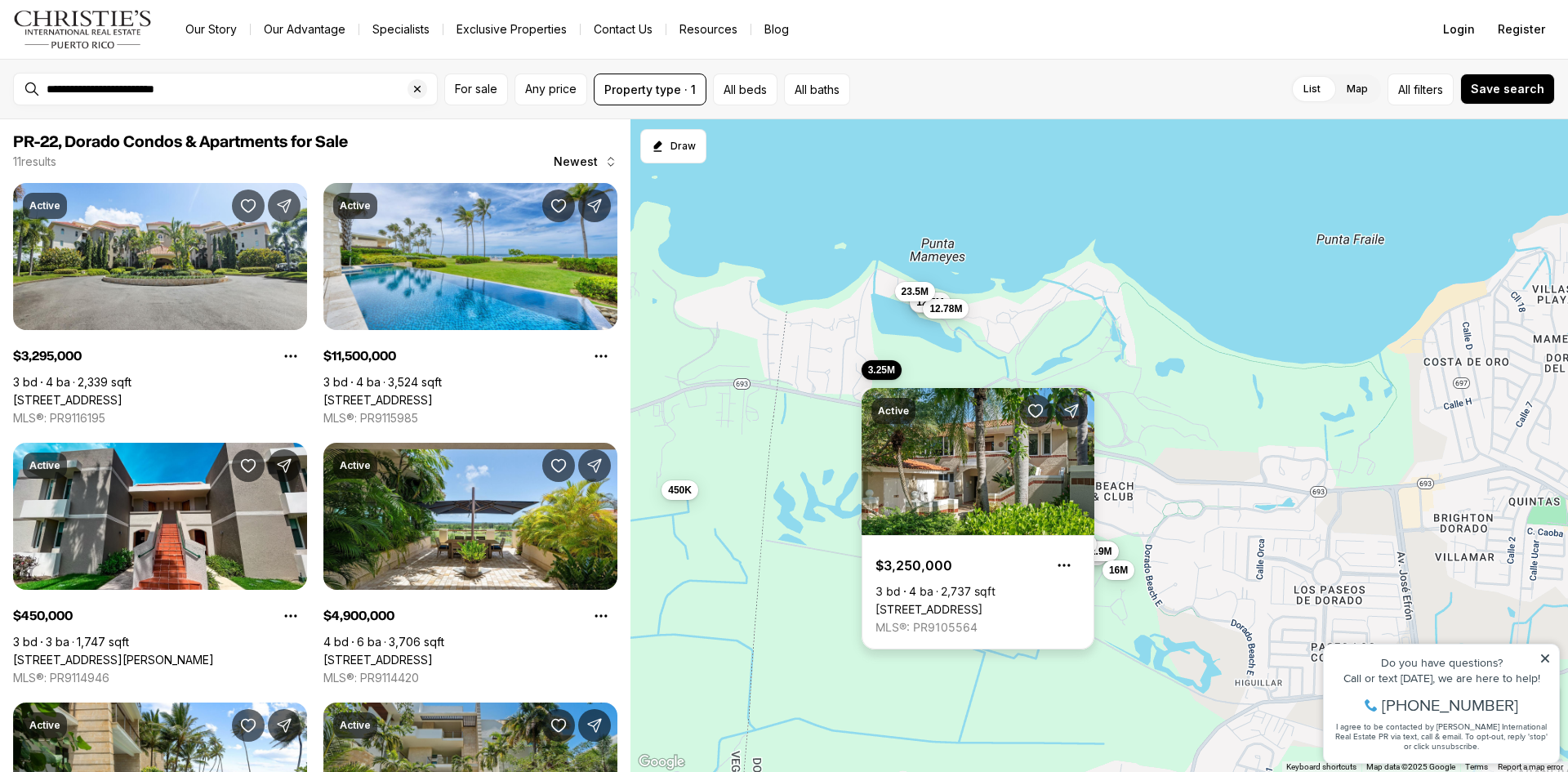
click at [983, 602] on link "[STREET_ADDRESS]" at bounding box center [929, 609] width 107 height 15
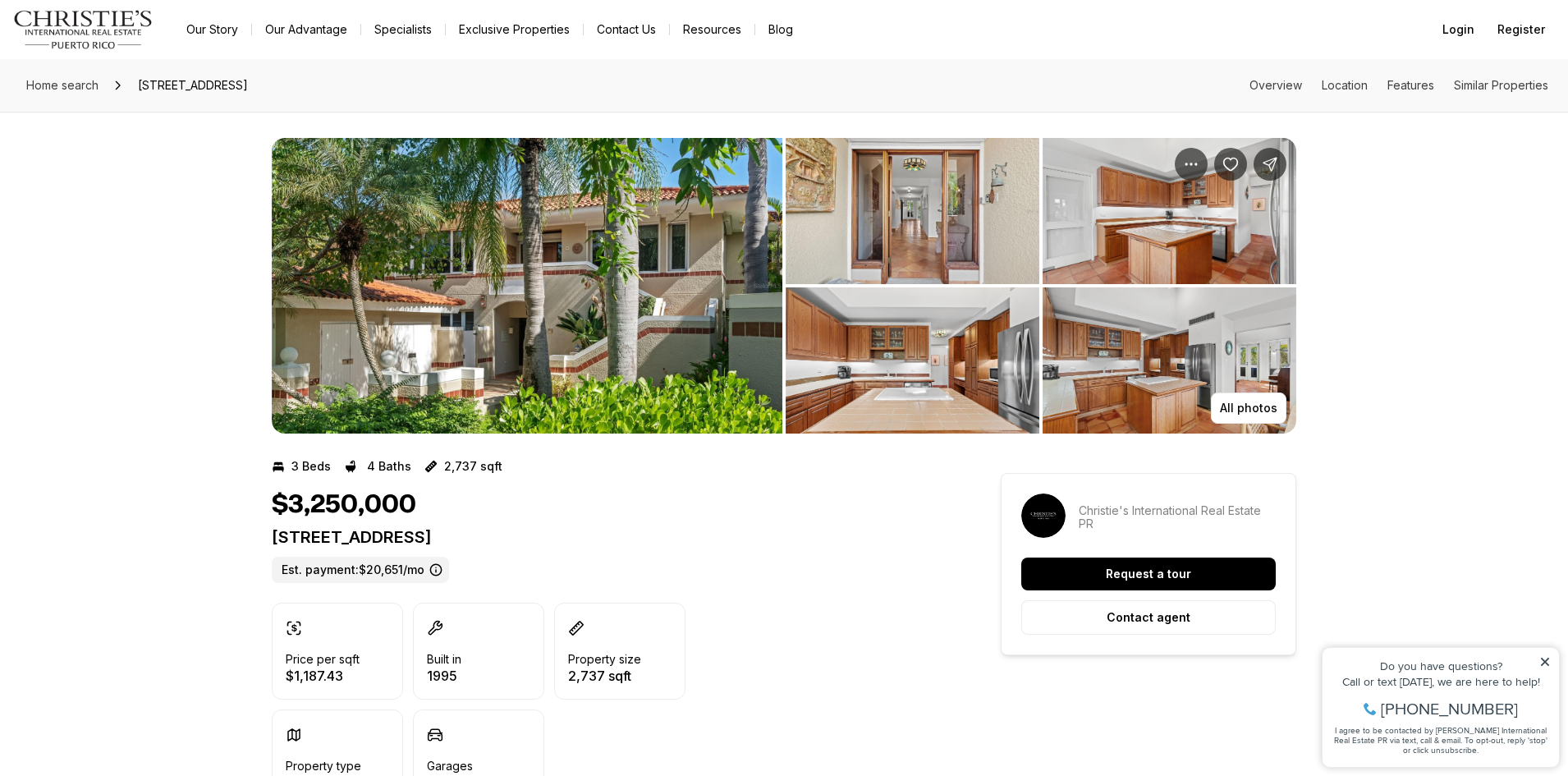
click at [544, 335] on img "View image gallery" at bounding box center [527, 285] width 511 height 295
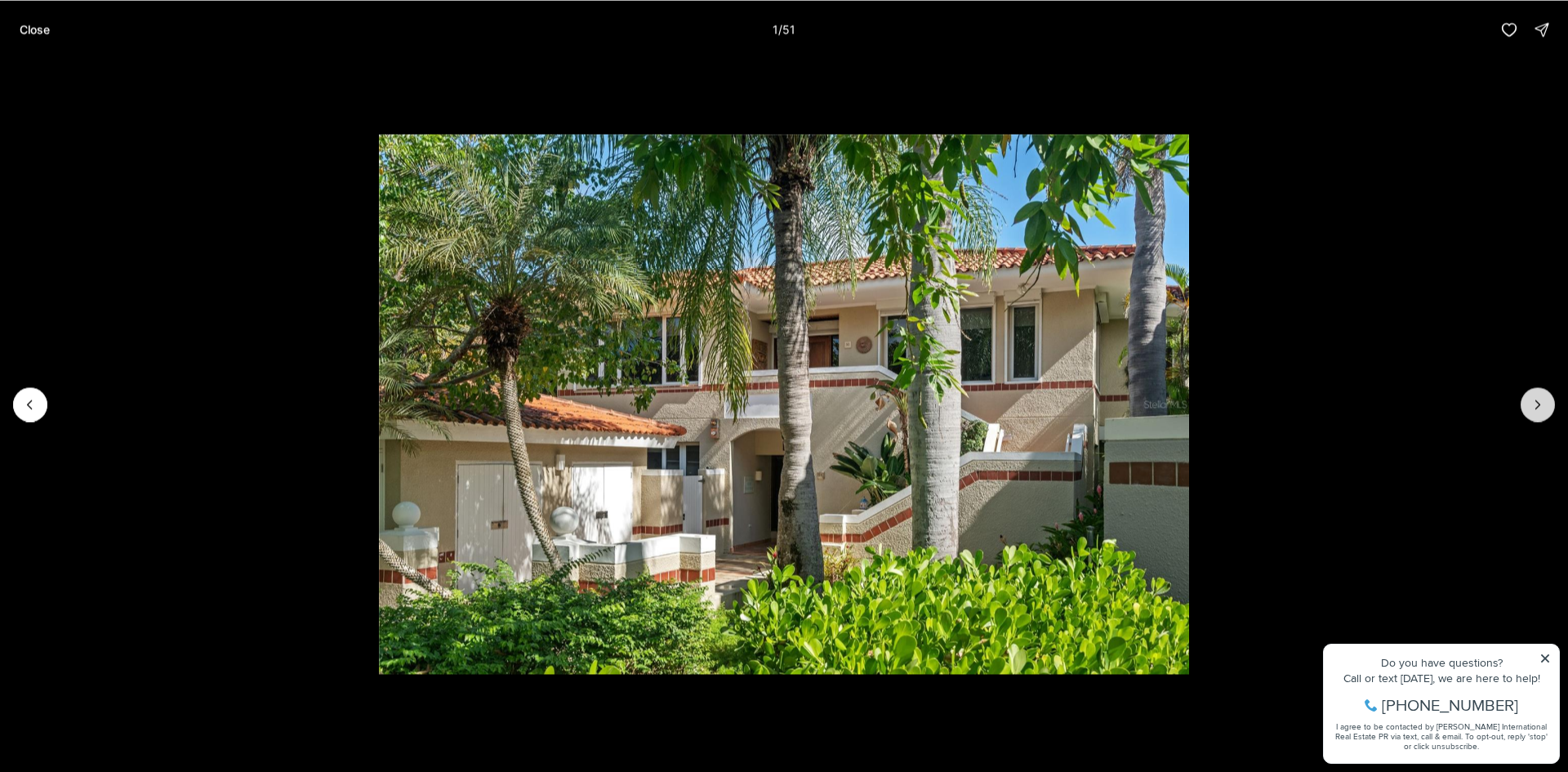
click at [1531, 403] on icon "Next slide" at bounding box center [1538, 404] width 17 height 17
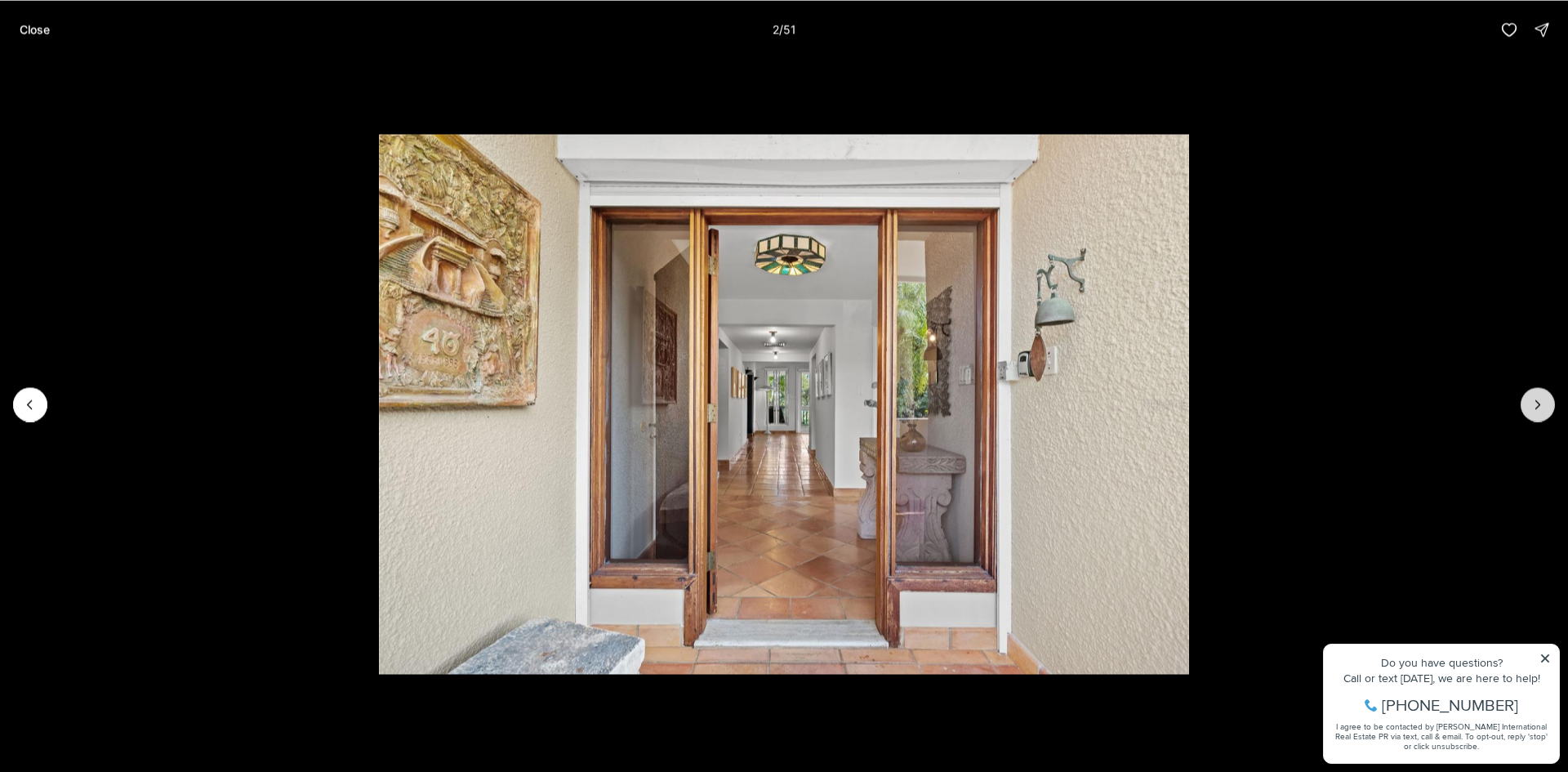
click at [1530, 403] on icon "Next slide" at bounding box center [1538, 404] width 17 height 17
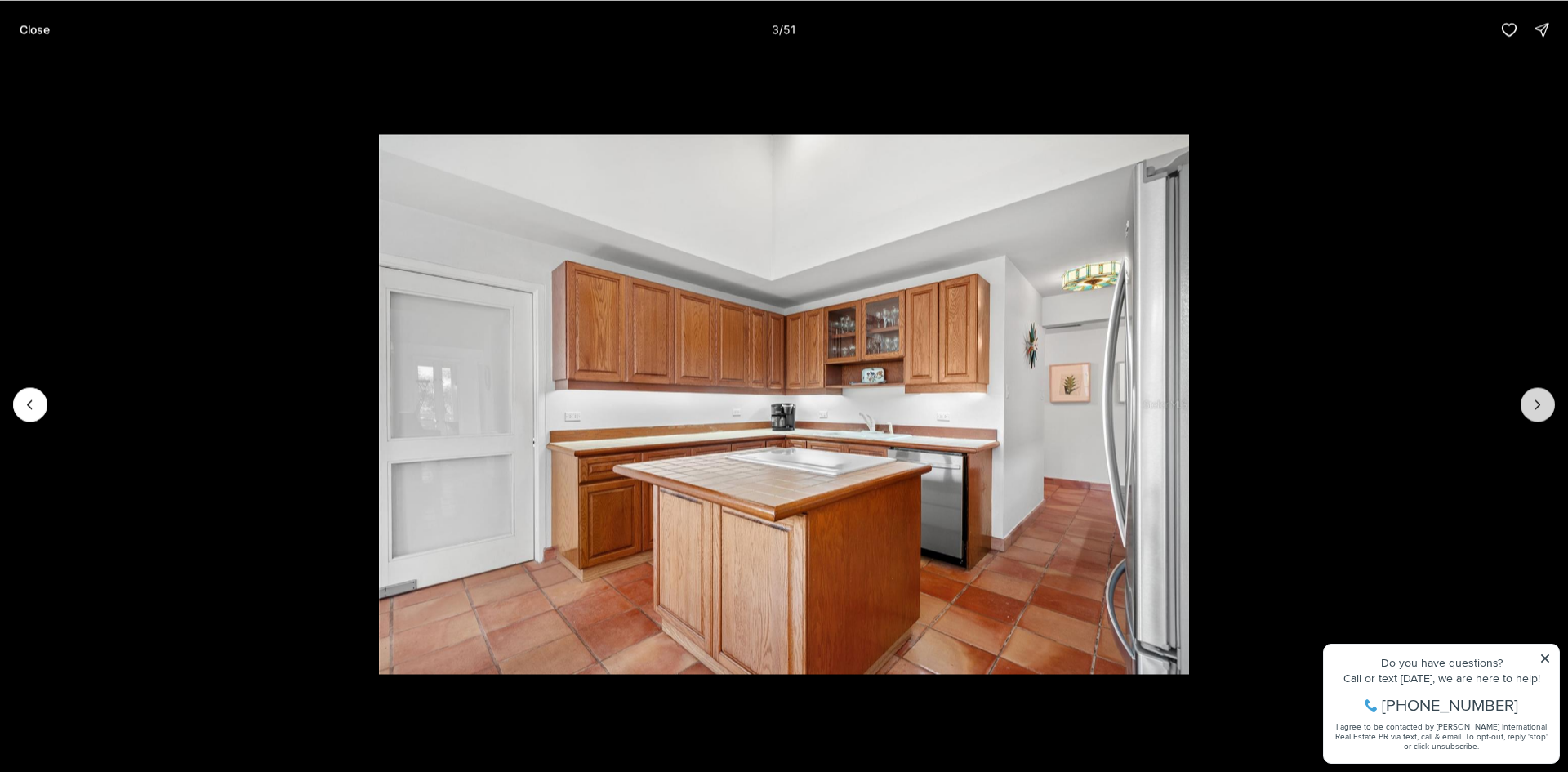
click at [1528, 403] on button "Next slide" at bounding box center [1537, 404] width 34 height 34
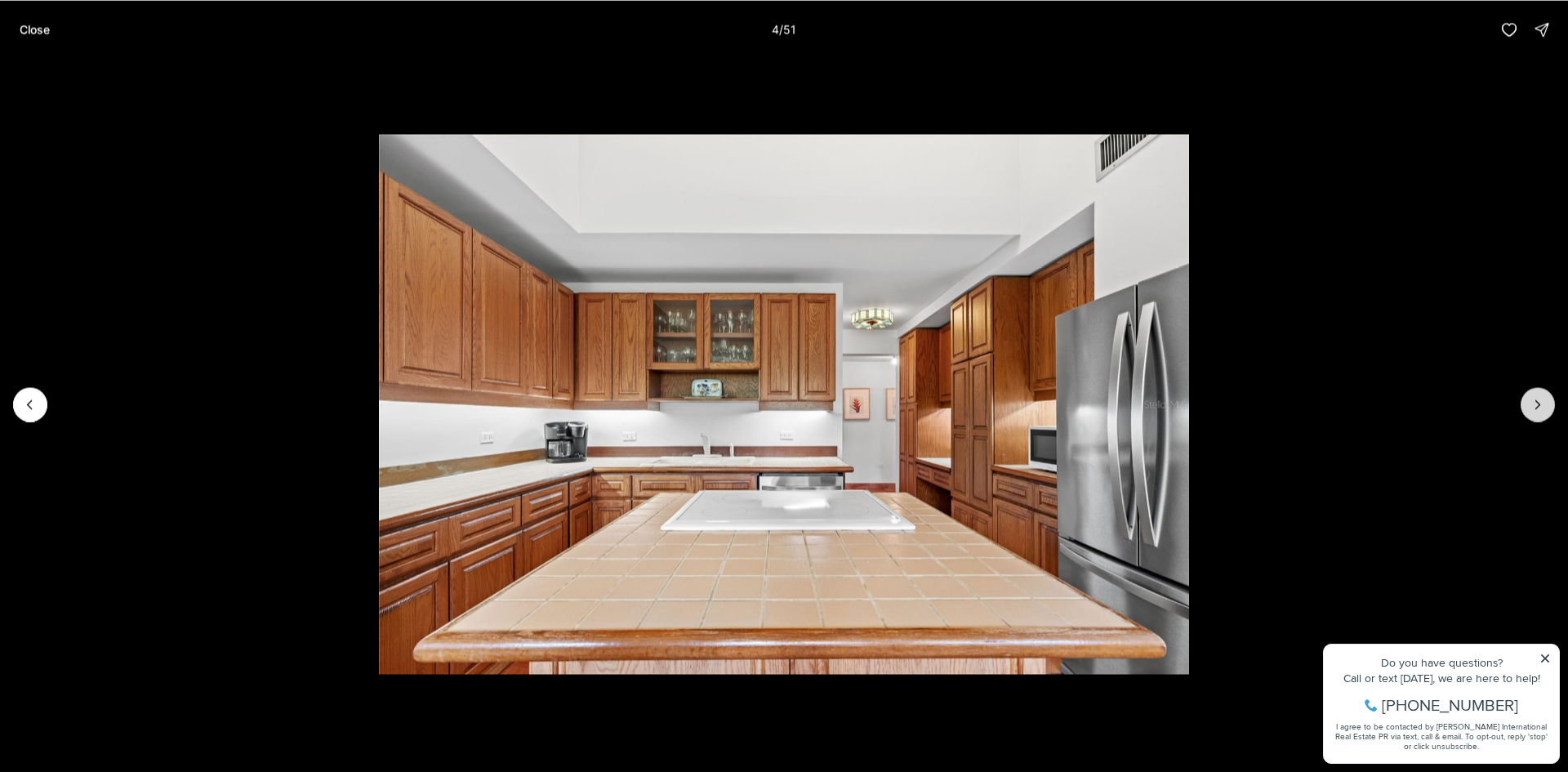
click at [1527, 403] on button "Next slide" at bounding box center [1537, 404] width 34 height 34
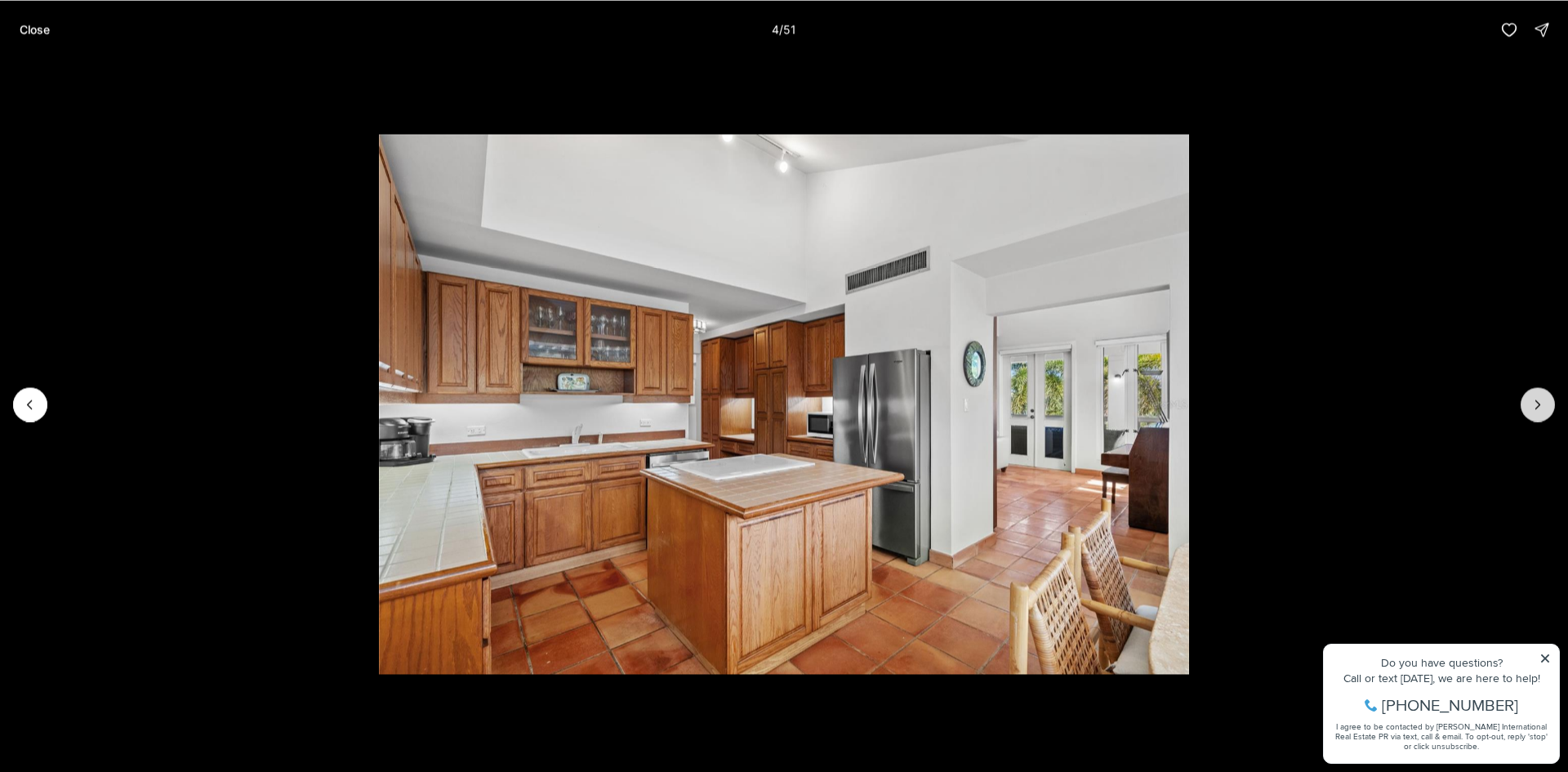
click at [1525, 404] on button "Next slide" at bounding box center [1537, 404] width 34 height 34
